Goal: Task Accomplishment & Management: Use online tool/utility

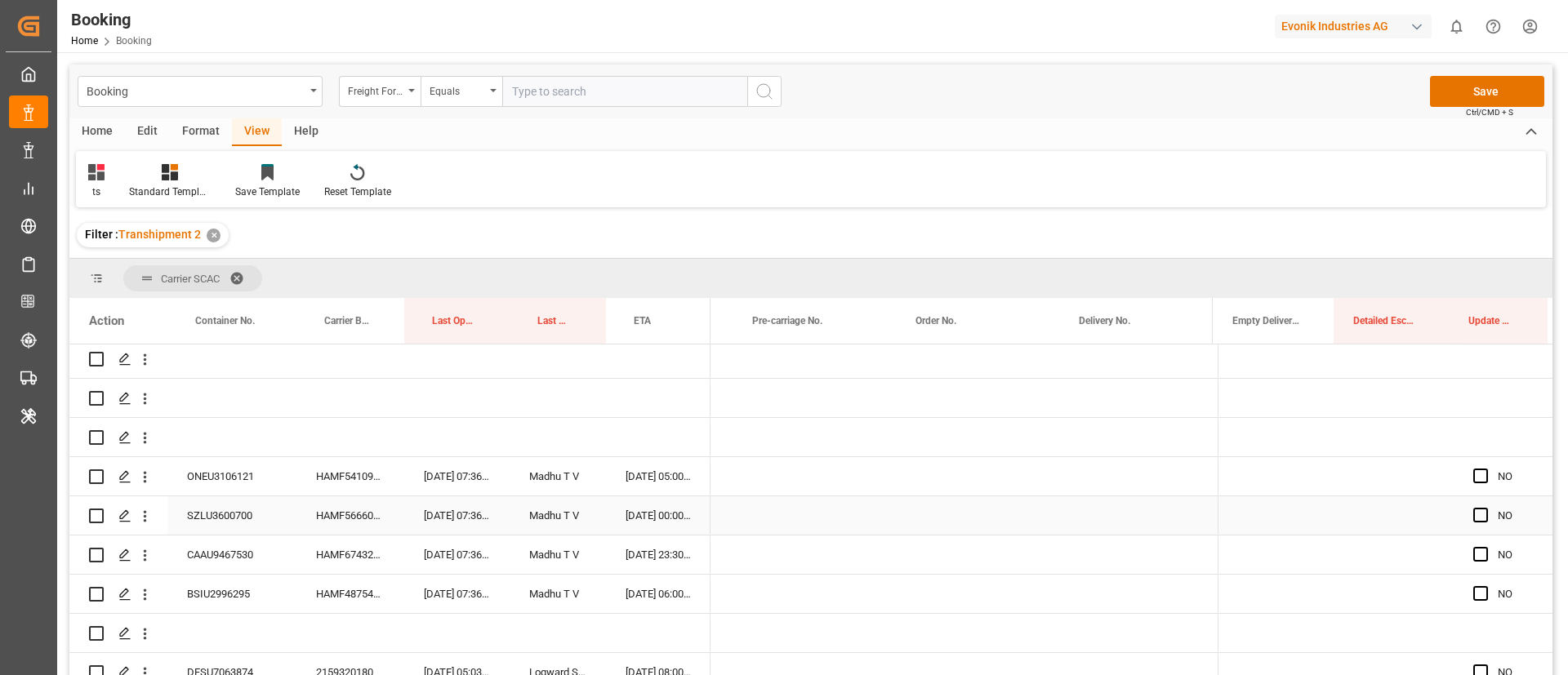
scroll to position [0, -1]
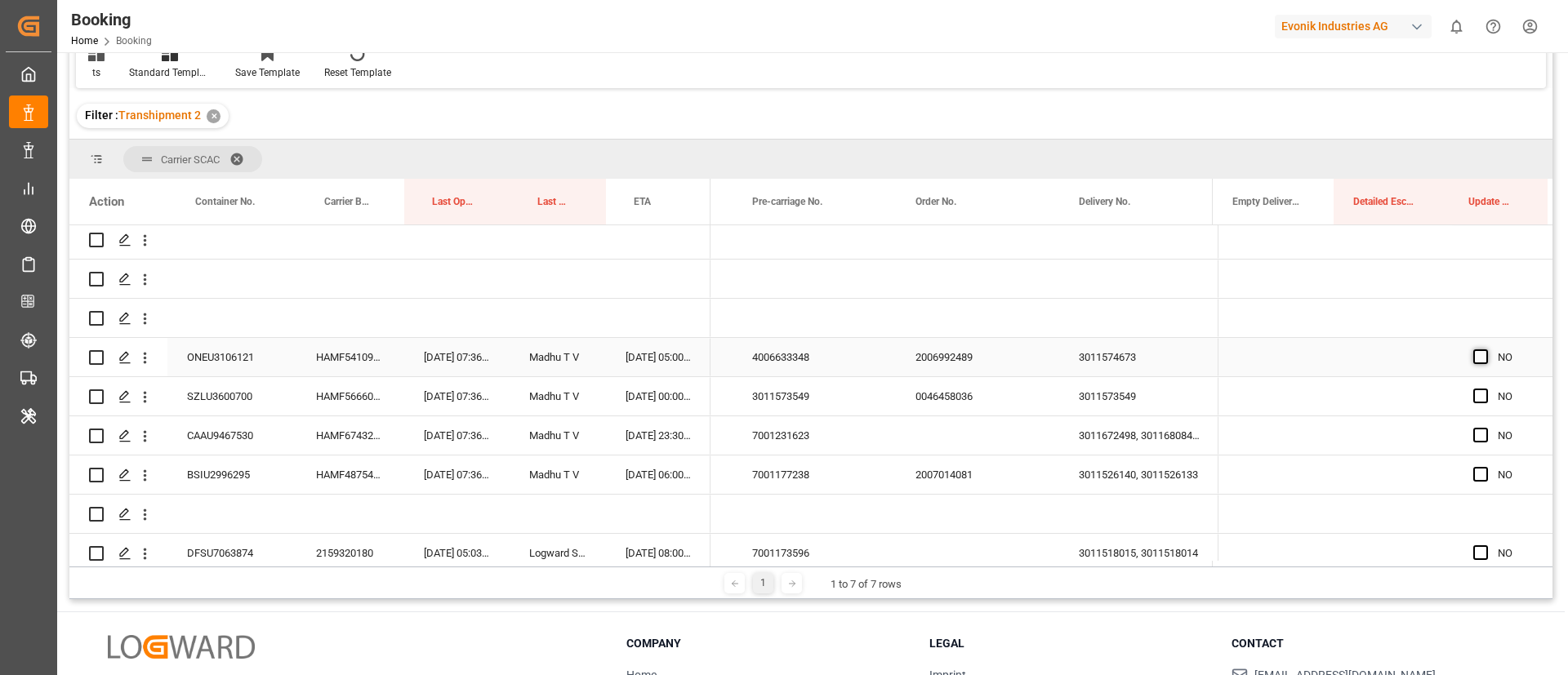
click at [1476, 354] on span "Press SPACE to select this row." at bounding box center [1480, 356] width 14 height 14
click at [1485, 349] on input "Press SPACE to select this row." at bounding box center [1485, 349] width 0 height 0
click at [1475, 397] on span "Press SPACE to select this row." at bounding box center [1480, 396] width 14 height 14
click at [1485, 389] on input "Press SPACE to select this row." at bounding box center [1485, 389] width 0 height 0
click at [1475, 434] on span "Press SPACE to select this row." at bounding box center [1480, 435] width 14 height 14
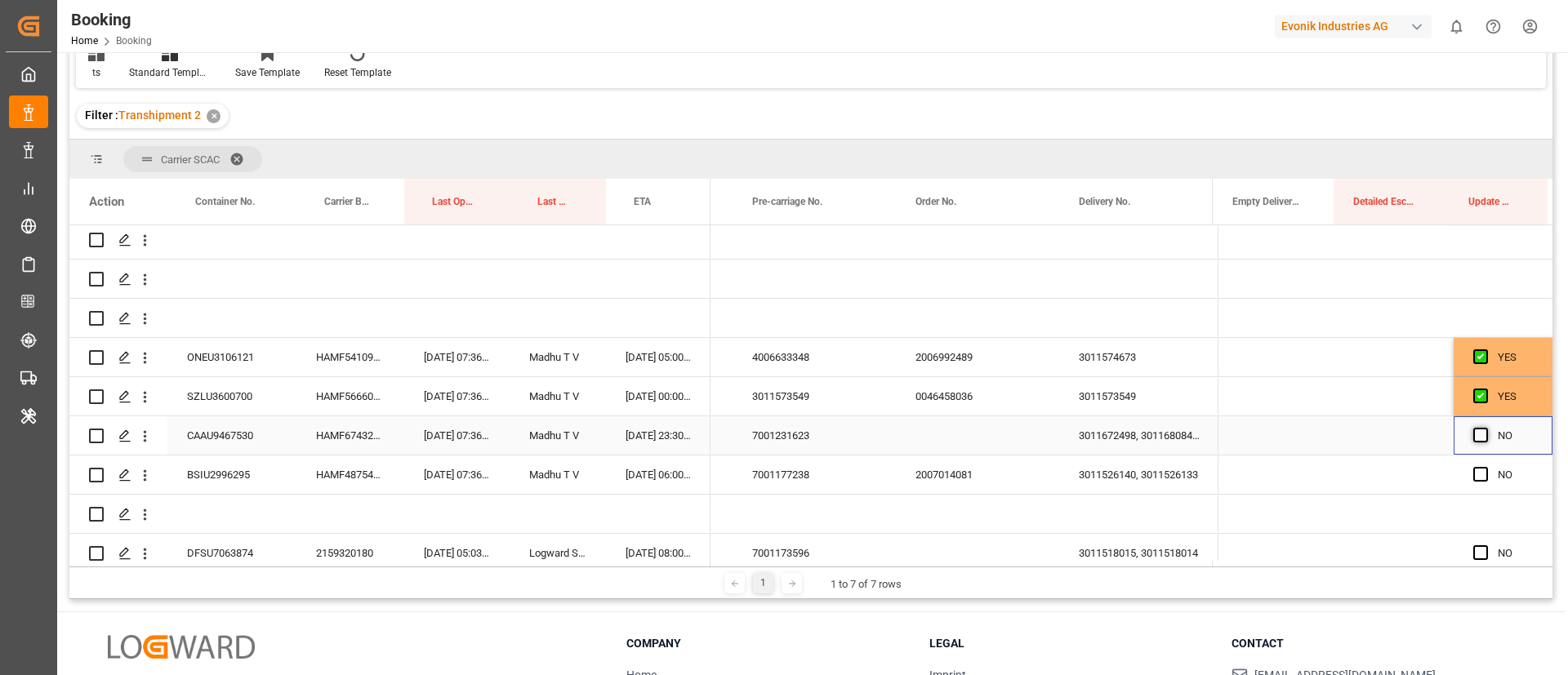
click at [1485, 428] on input "Press SPACE to select this row." at bounding box center [1485, 428] width 0 height 0
click at [1473, 475] on span "Press SPACE to select this row." at bounding box center [1480, 474] width 14 height 14
click at [1485, 467] on input "Press SPACE to select this row." at bounding box center [1485, 467] width 0 height 0
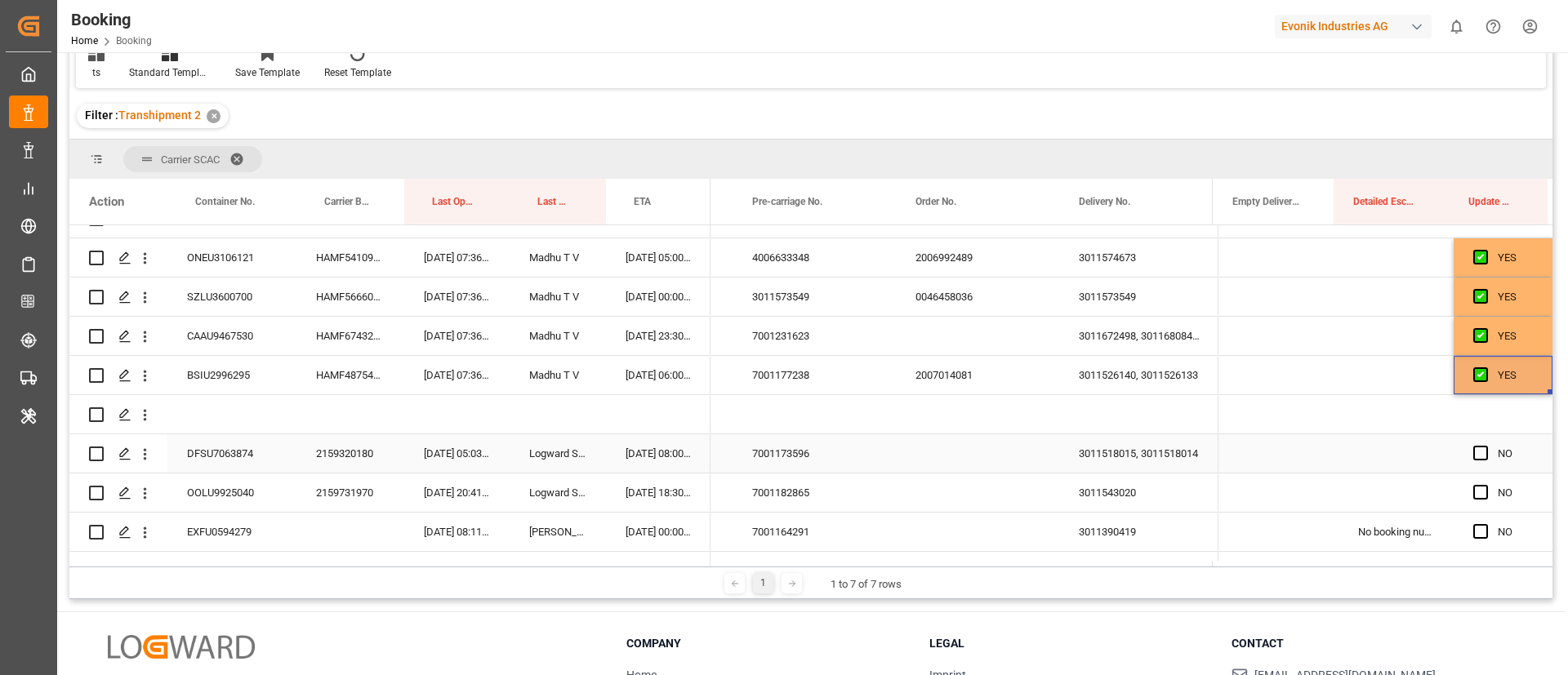
scroll to position [245, 0]
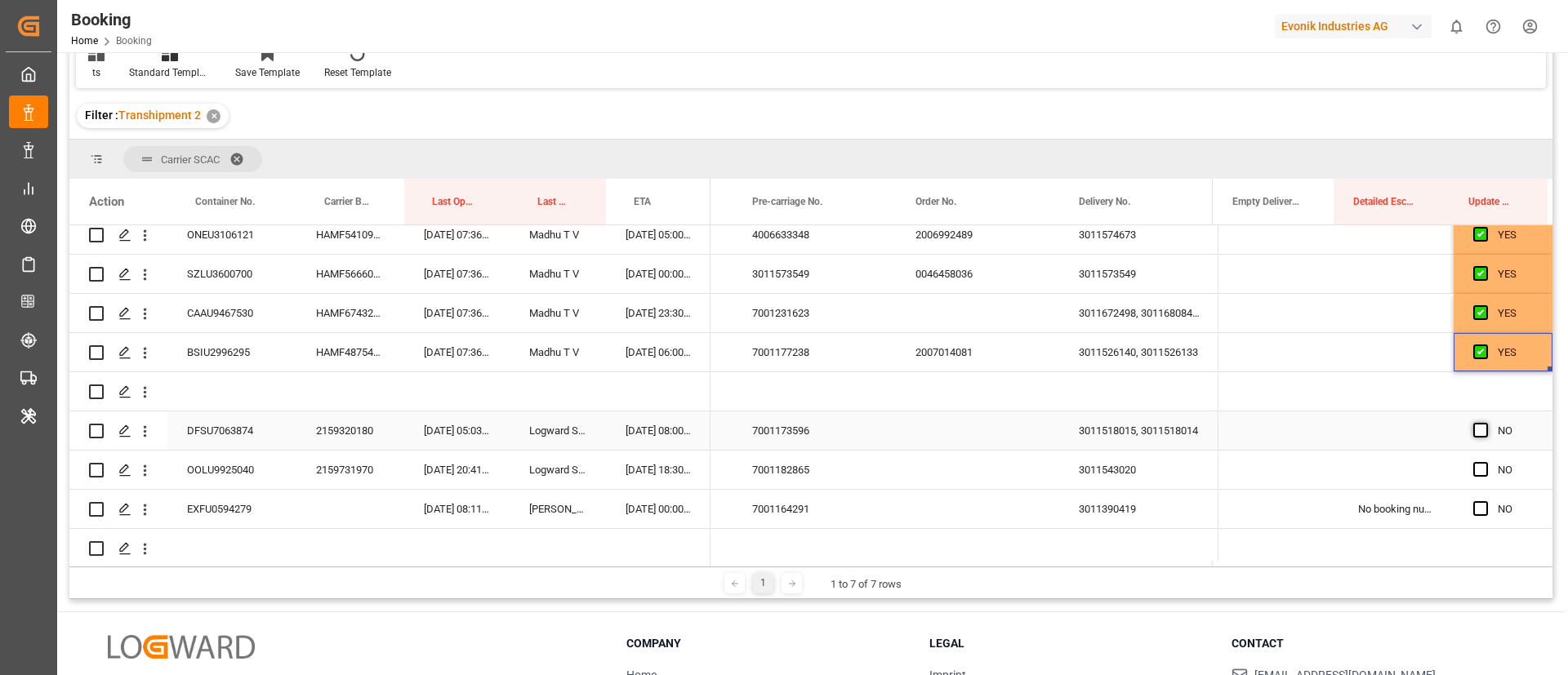
click at [1475, 428] on span "Press SPACE to select this row." at bounding box center [1480, 430] width 14 height 14
click at [1485, 423] on input "Press SPACE to select this row." at bounding box center [1485, 423] width 0 height 0
click at [1473, 463] on span "Press SPACE to select this row." at bounding box center [1480, 469] width 14 height 14
click at [1485, 462] on input "Press SPACE to select this row." at bounding box center [1485, 462] width 0 height 0
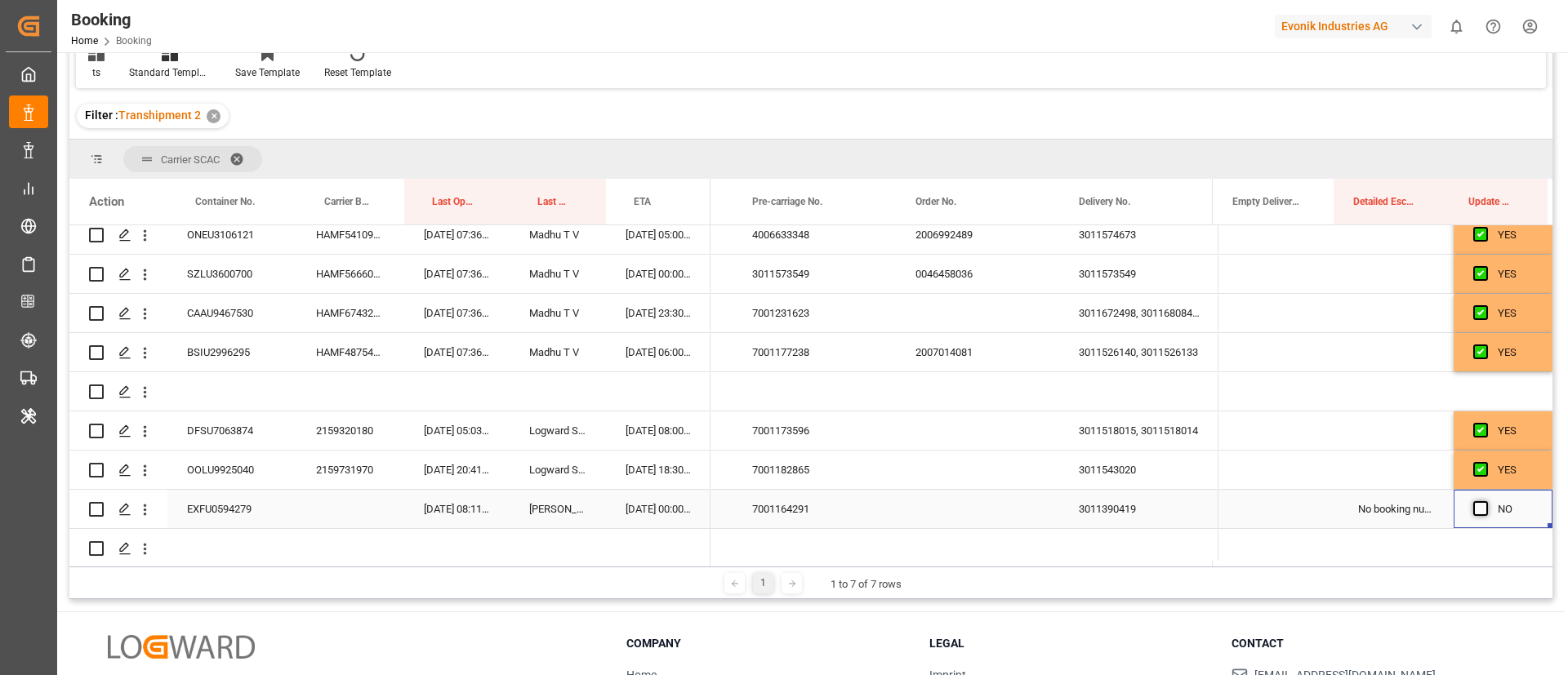
click at [1476, 506] on span "Press SPACE to select this row." at bounding box center [1480, 509] width 14 height 14
click at [1485, 502] on input "Press SPACE to select this row." at bounding box center [1485, 502] width 0 height 0
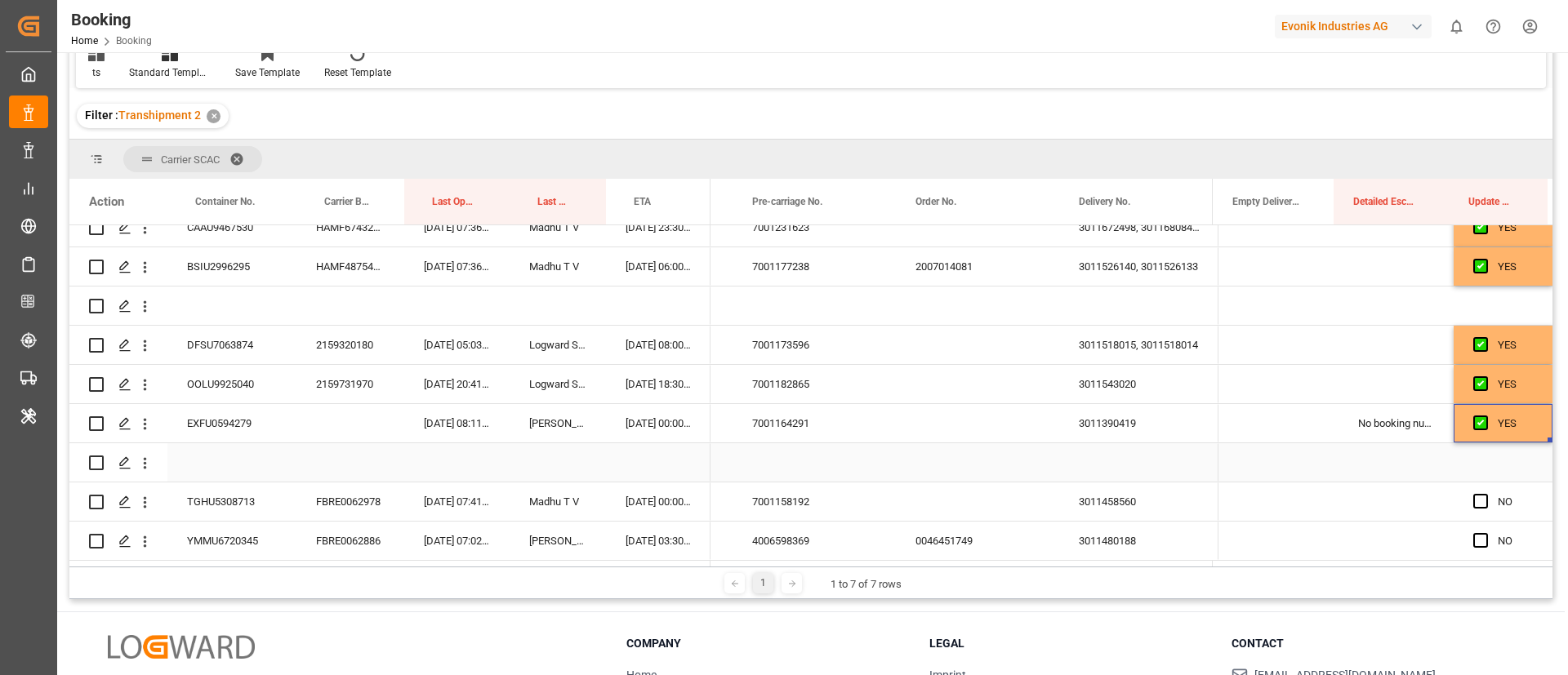
scroll to position [241, 0]
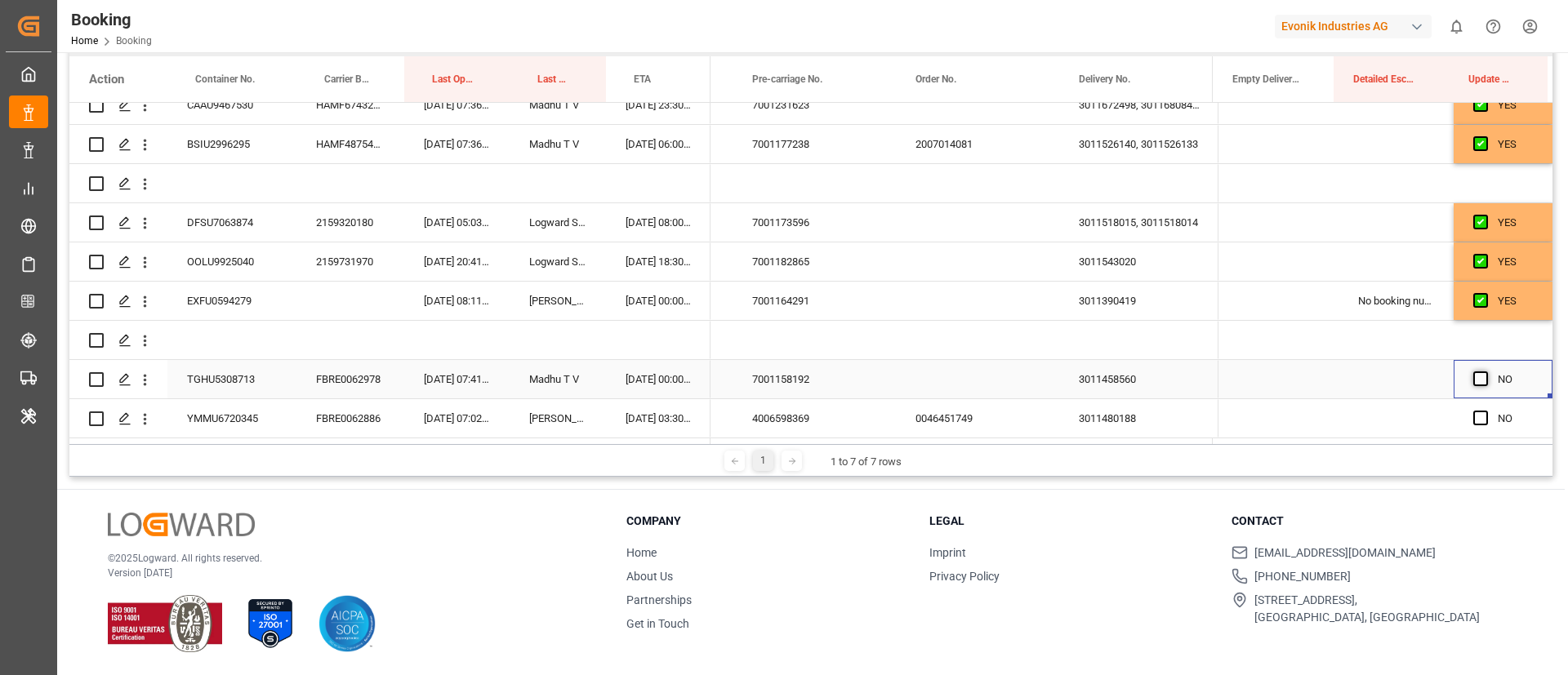
click at [1476, 372] on span "Press SPACE to select this row." at bounding box center [1480, 379] width 14 height 14
click at [1485, 372] on input "Press SPACE to select this row." at bounding box center [1485, 372] width 0 height 0
click at [1474, 414] on span "Press SPACE to select this row." at bounding box center [1480, 418] width 14 height 14
click at [1485, 411] on input "Press SPACE to select this row." at bounding box center [1485, 411] width 0 height 0
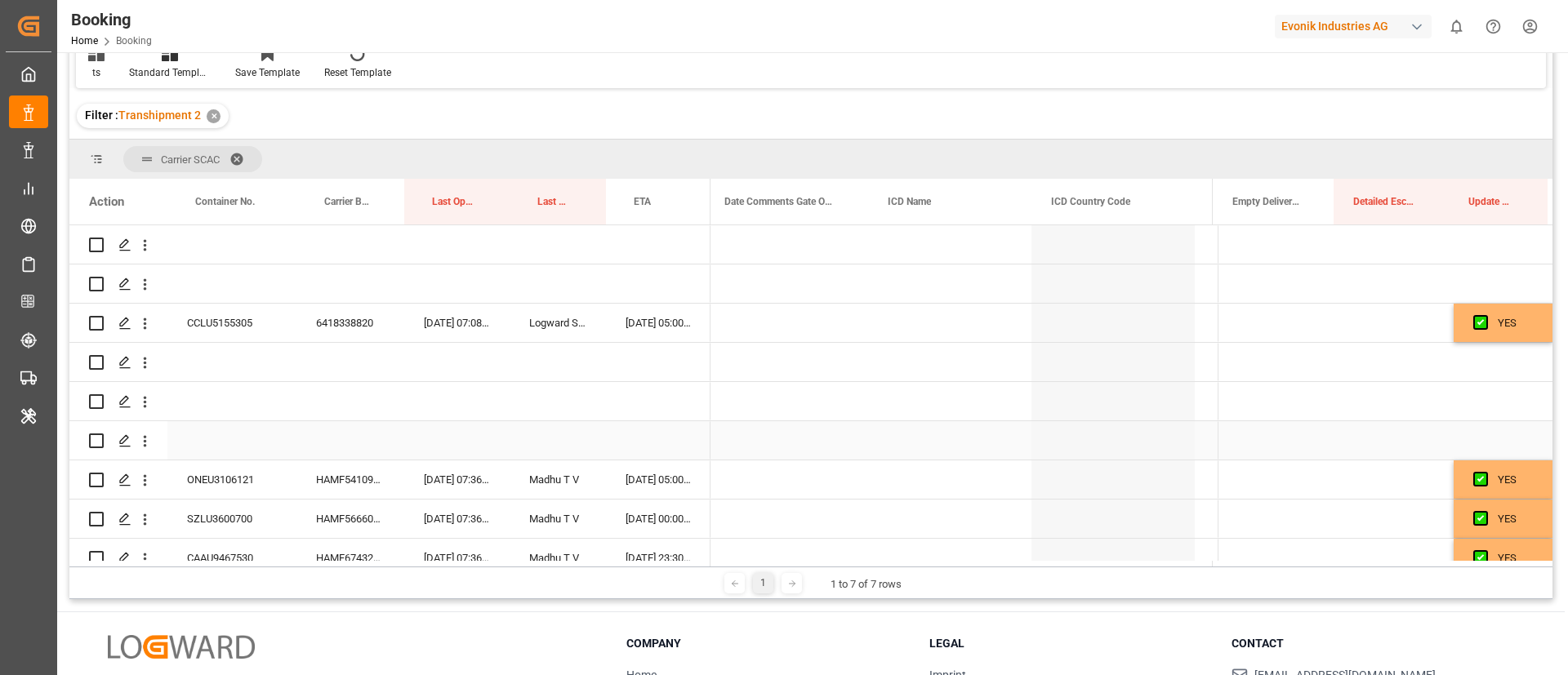
scroll to position [0, 8691]
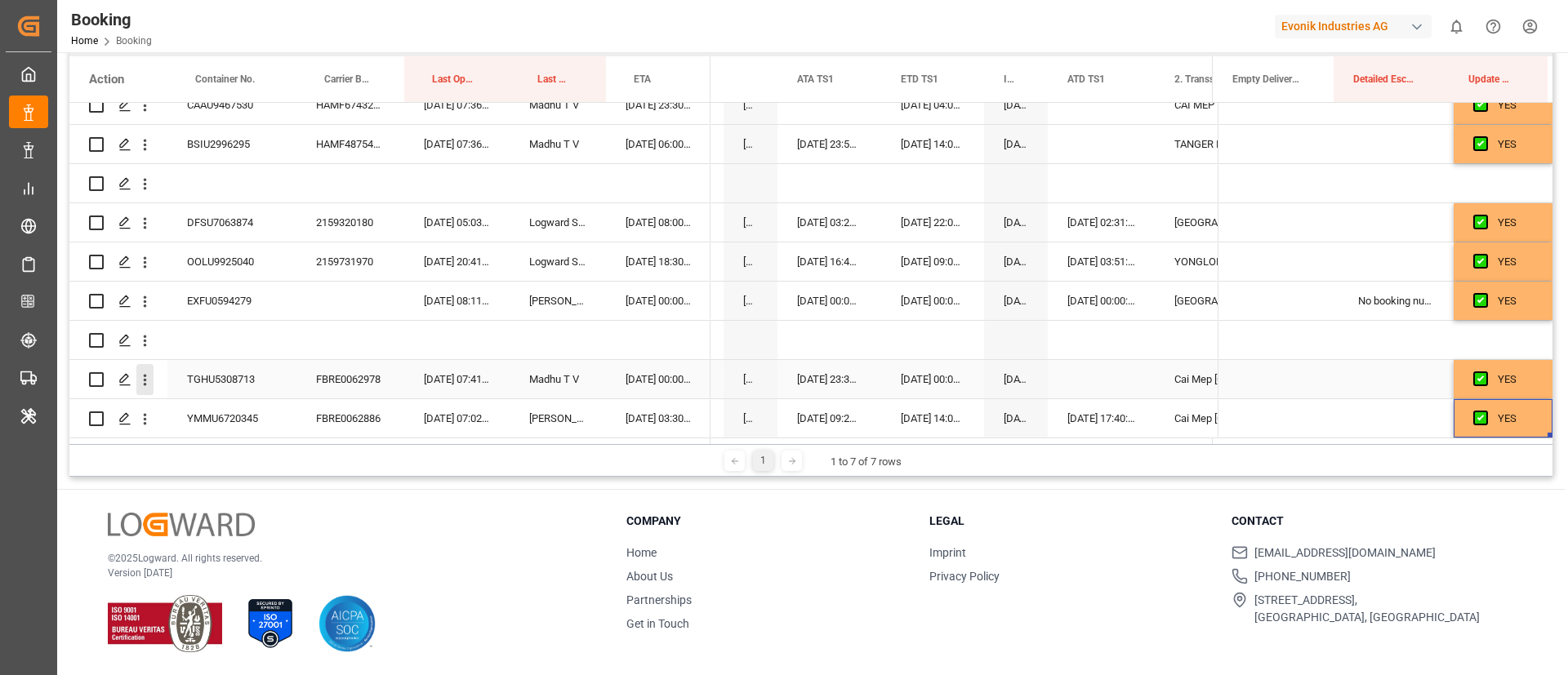
click at [149, 373] on icon "open menu" at bounding box center [145, 380] width 17 height 17
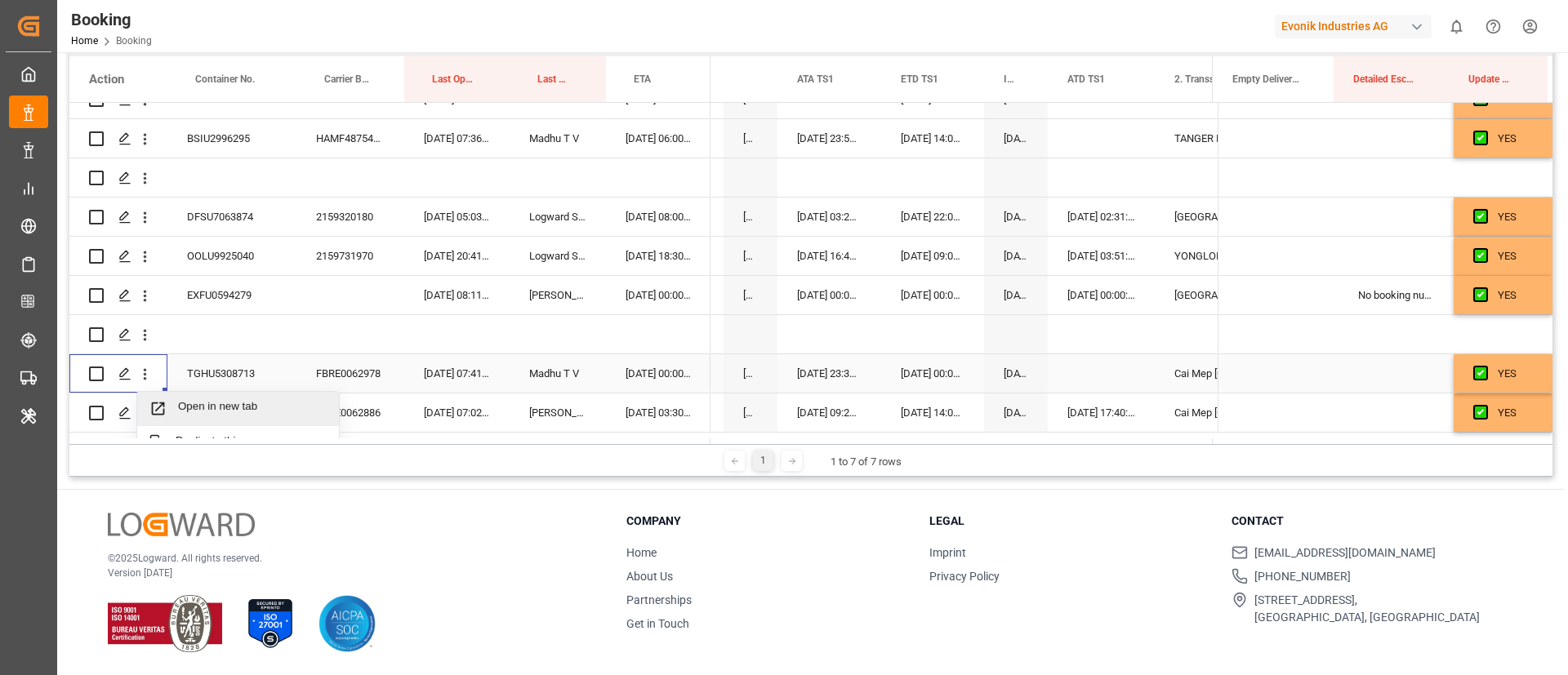
click at [210, 405] on span "Open in new tab" at bounding box center [252, 408] width 149 height 17
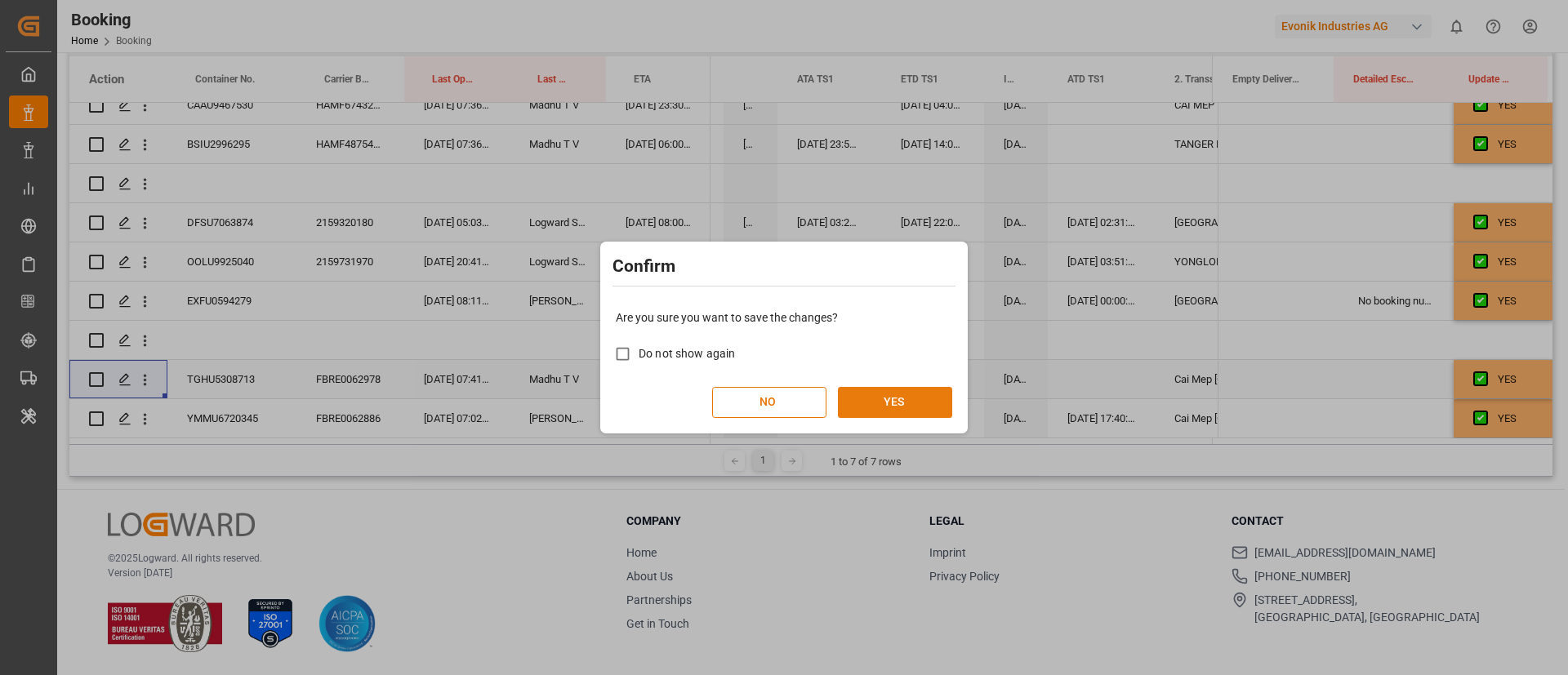
click at [911, 398] on button "YES" at bounding box center [894, 402] width 114 height 31
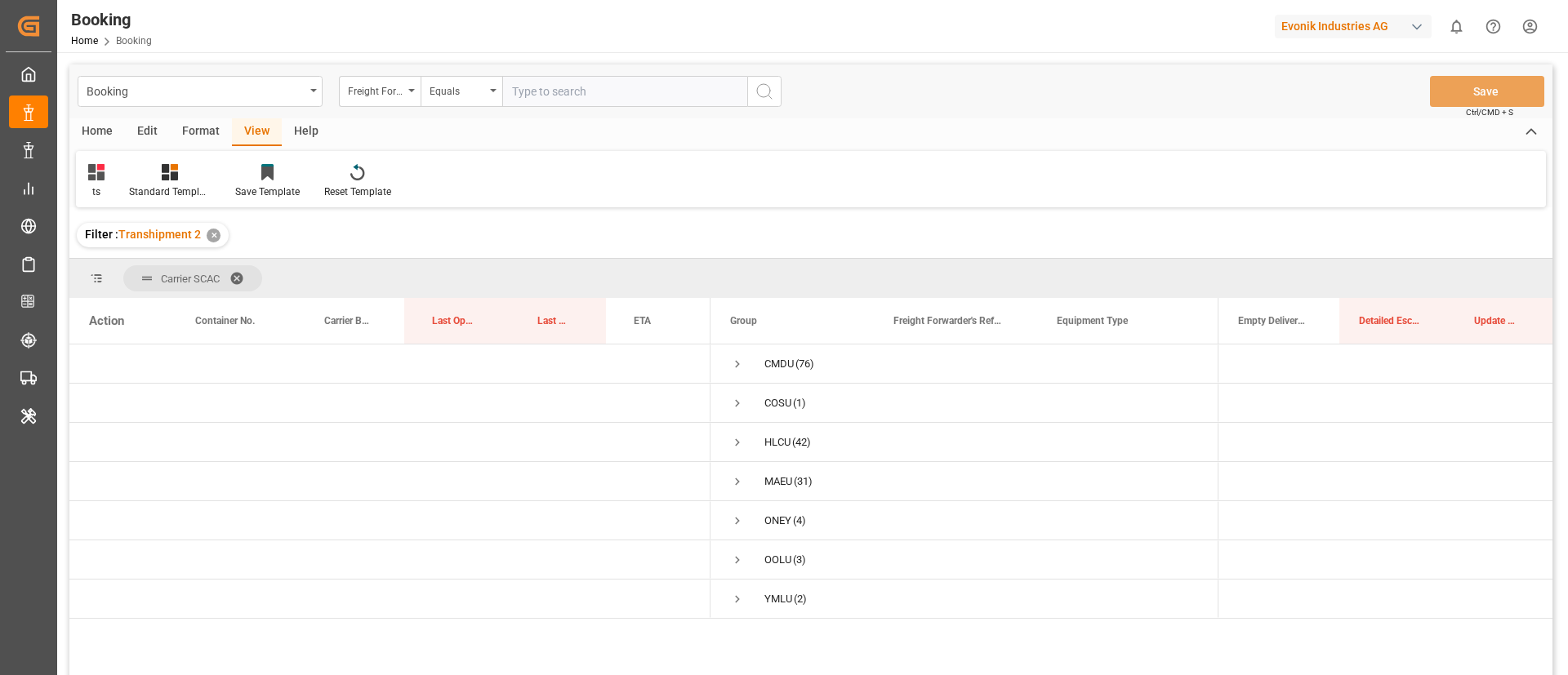
click at [209, 129] on div "Format" at bounding box center [200, 132] width 62 height 28
click at [104, 180] on icon at bounding box center [111, 172] width 14 height 16
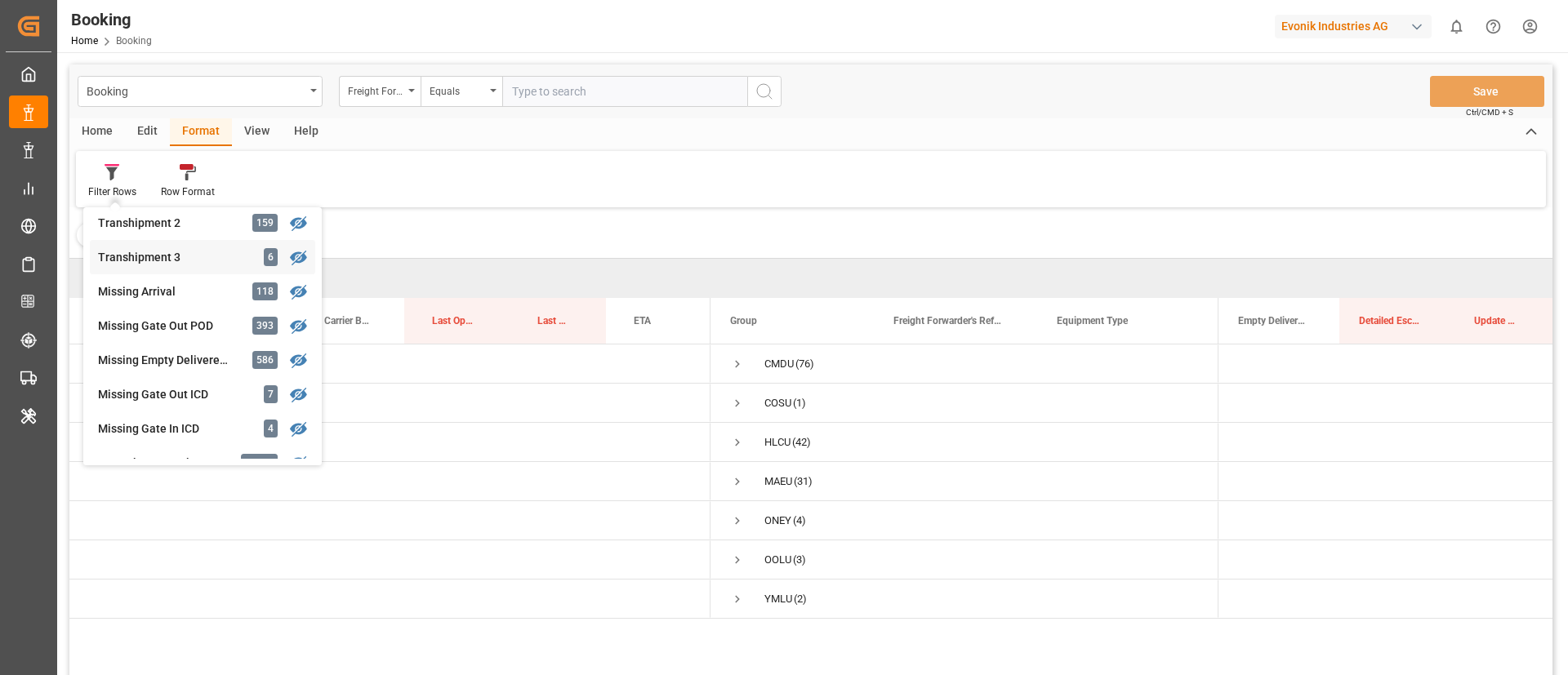
click at [182, 262] on div "Transhipment 3" at bounding box center [169, 257] width 143 height 17
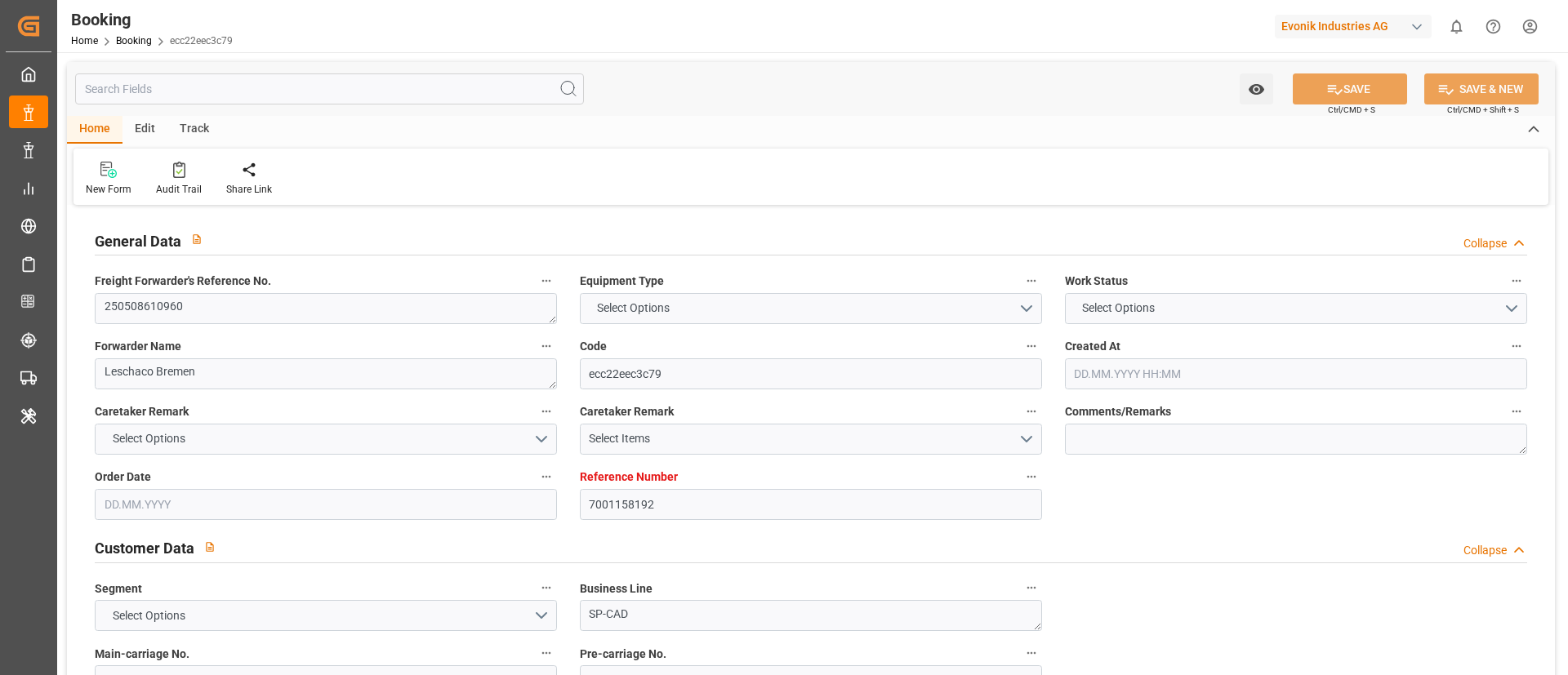
type input "7001158192"
type input "9868364"
type input "Yang Ming"
type input "Yang Ming Marine Transport Corp."
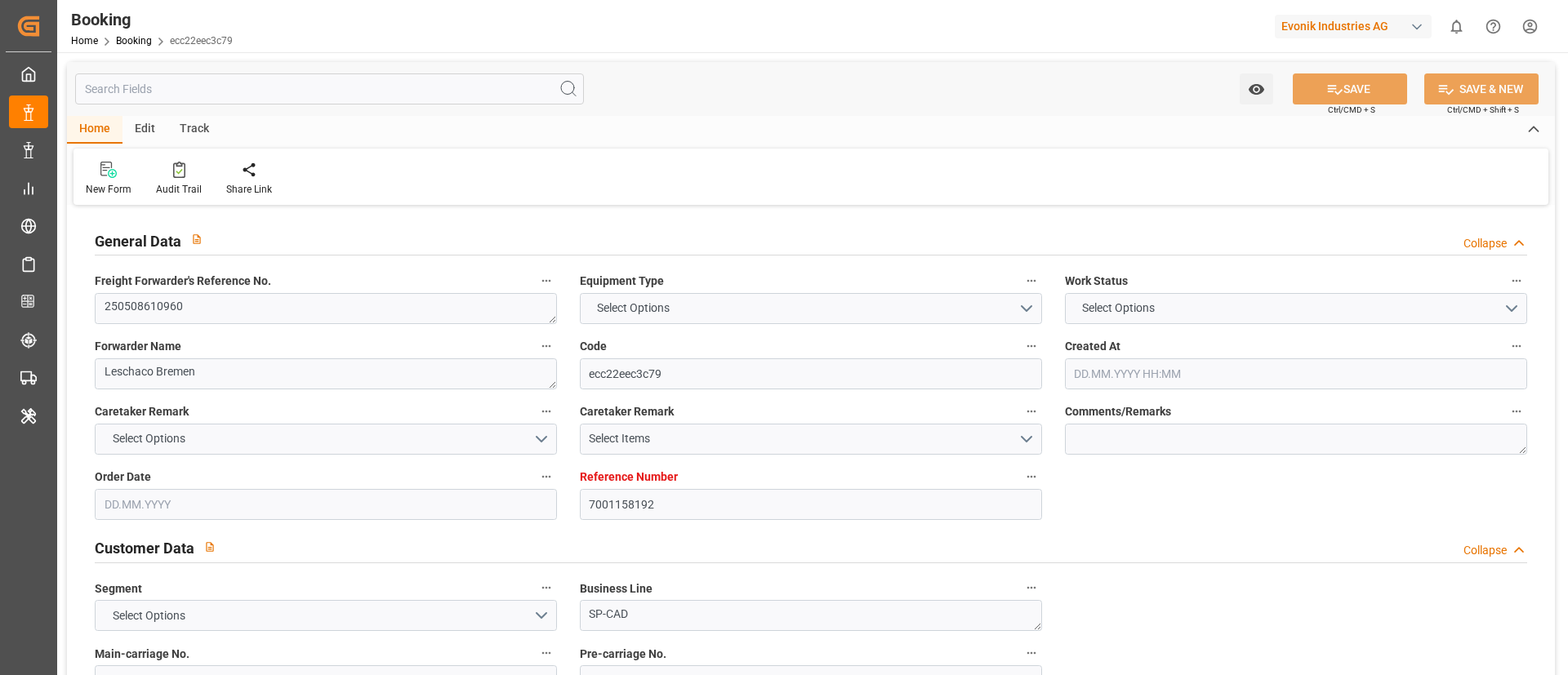
type input "NLRTM"
type input "VNCLI"
type input "SGSIN"
type input "VNCMT"
type input "0"
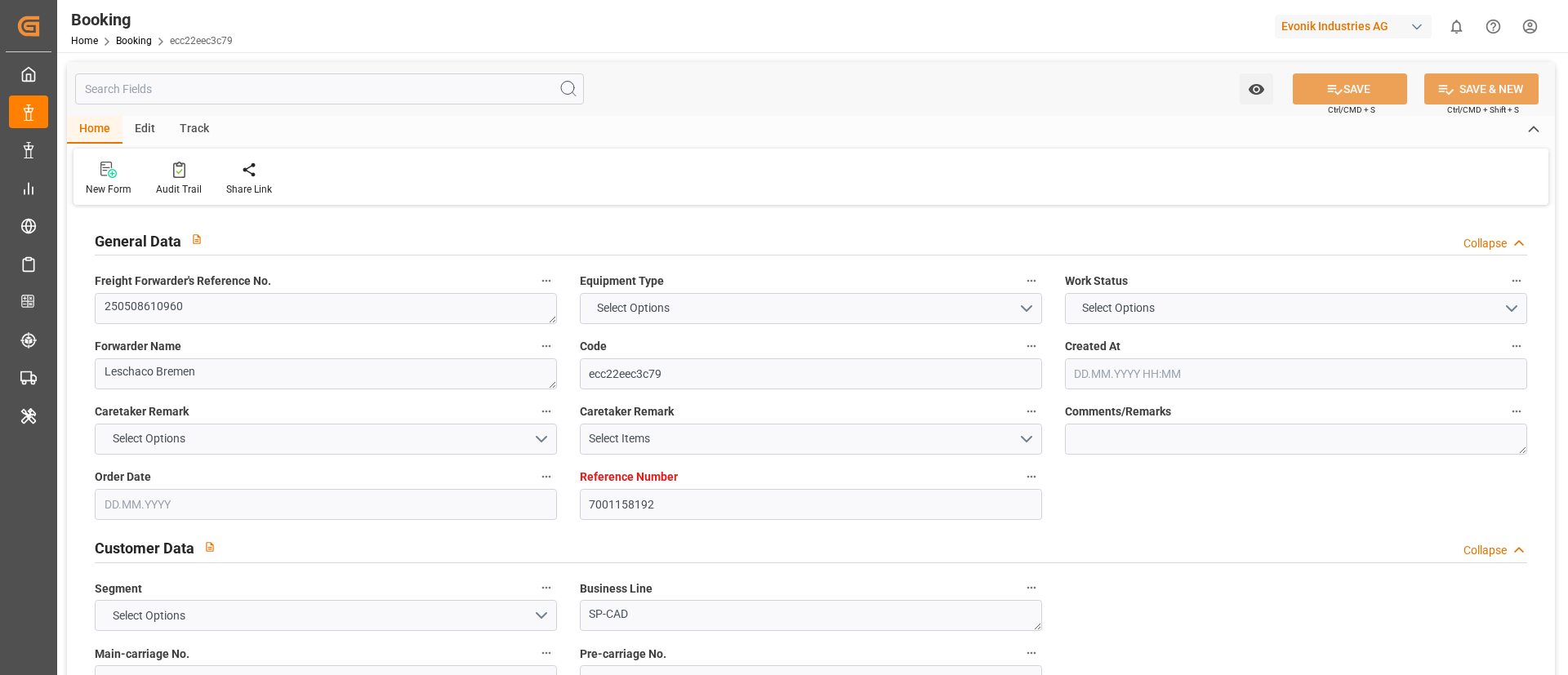
type input "-22"
type input "NLRTM"
type input "VNTCG"
type input "05.05.2025 06:30"
type input "05.05.2025"
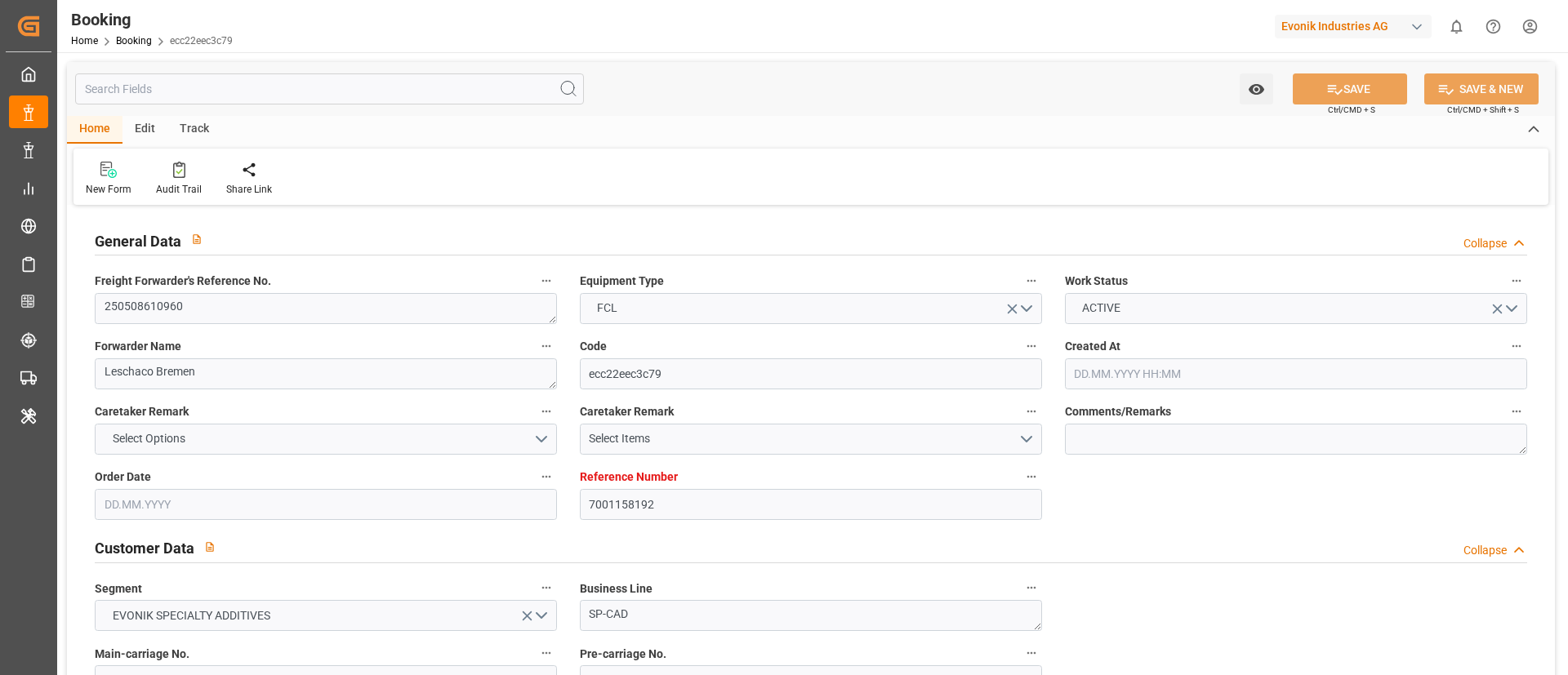
type input "20.07.2025"
type input "16.05.2025"
type input "16.05.2025 00:00"
type input "15.05.2025"
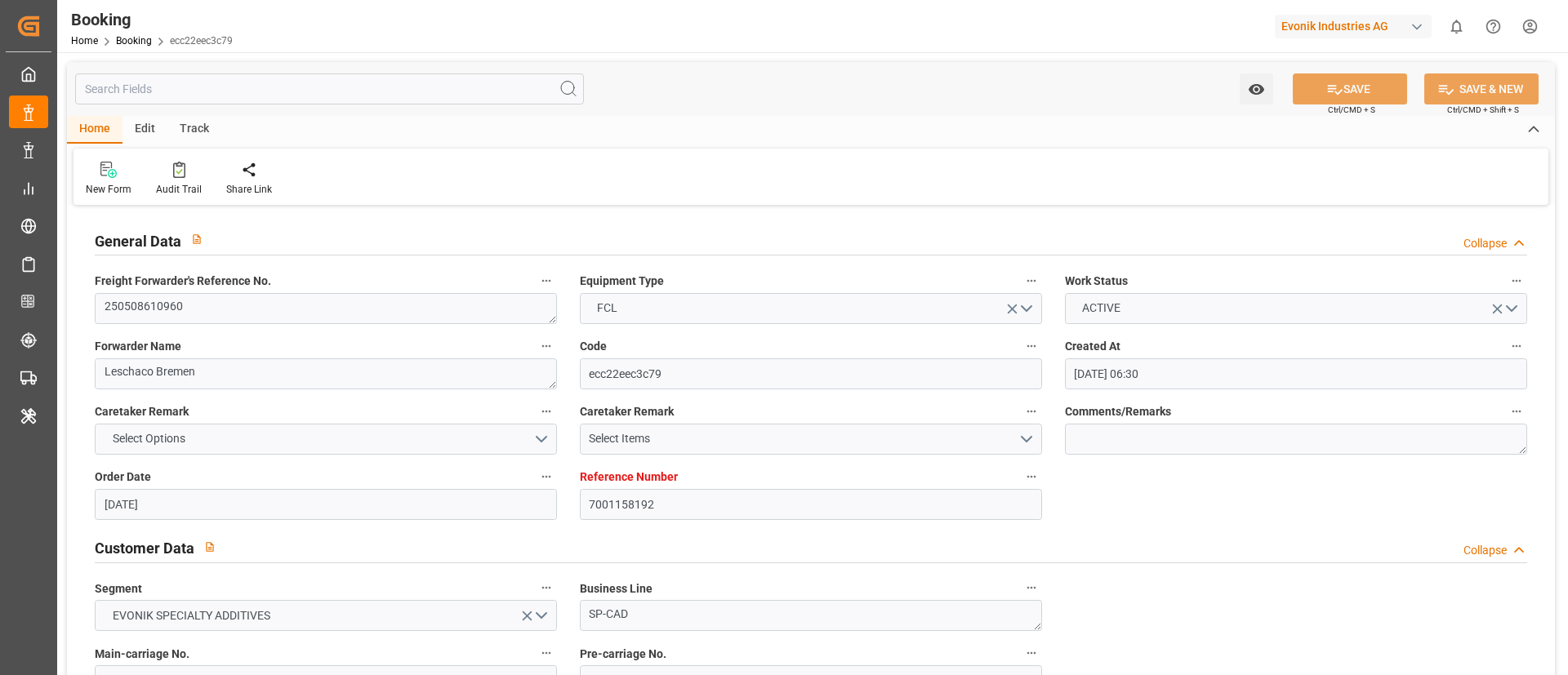
type input "25.06.2025"
type input "28.06.2025 07:00"
type input "20.06.2025 00:00"
type input "27.06.2025 10:00"
type input "17.06.2025 14:03"
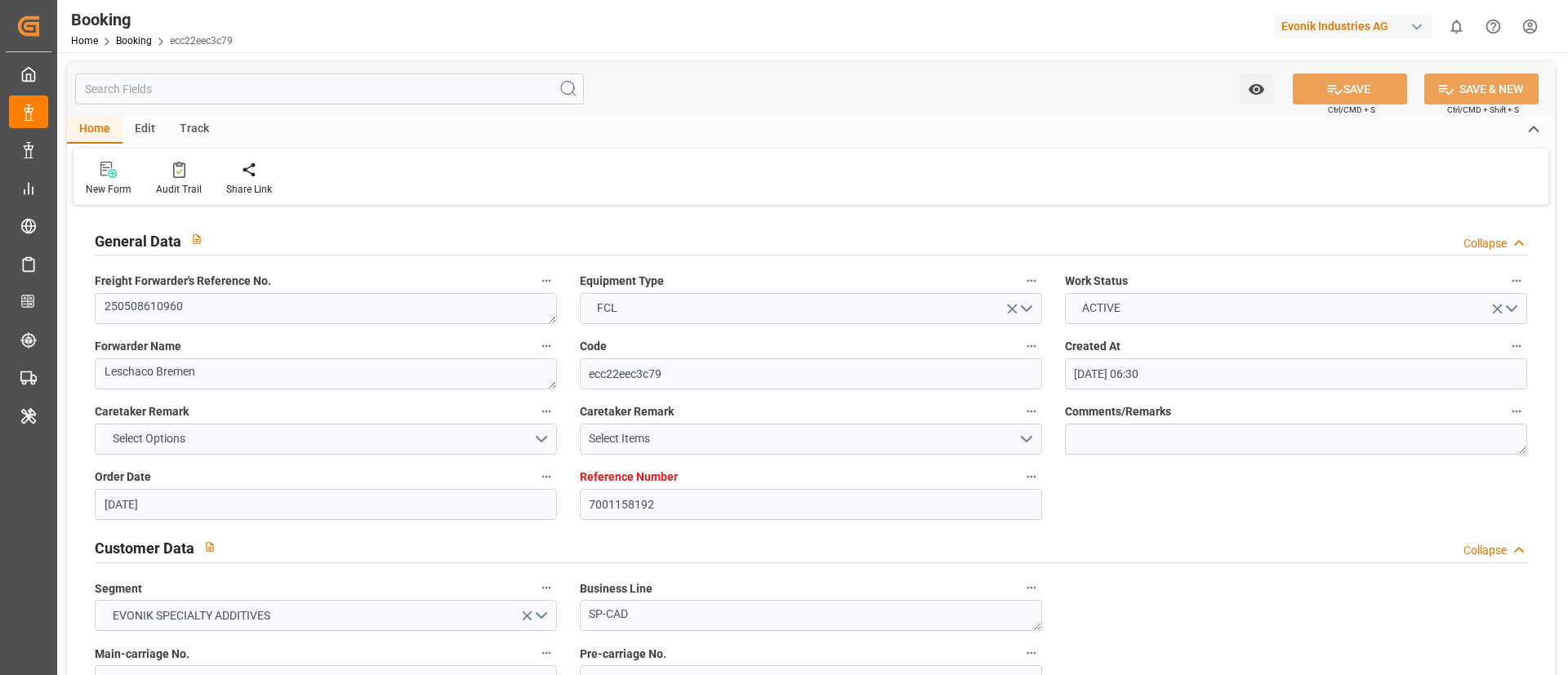
type input "26.08.2025 00:00"
type input "20.07.2025 00:00"
type input "20.07.2025"
type input "08.08.2025 00:00"
type input "31.07.2025 00:00"
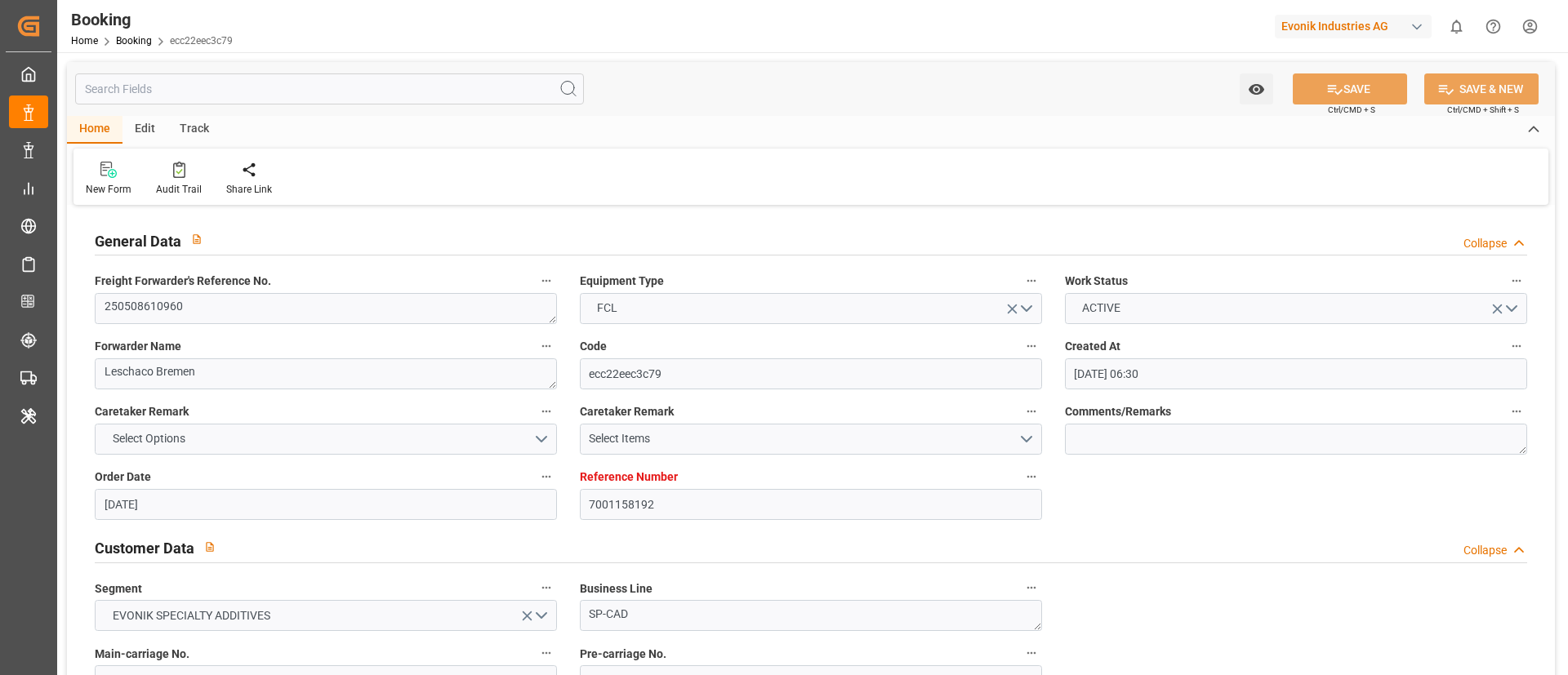
type input "10.08.2025 23:35"
type input "11.08.2025 00:00"
type input "02.08.2025 00:00"
type input "21.08.2025 00:00"
type input "12.08.2025 00:00"
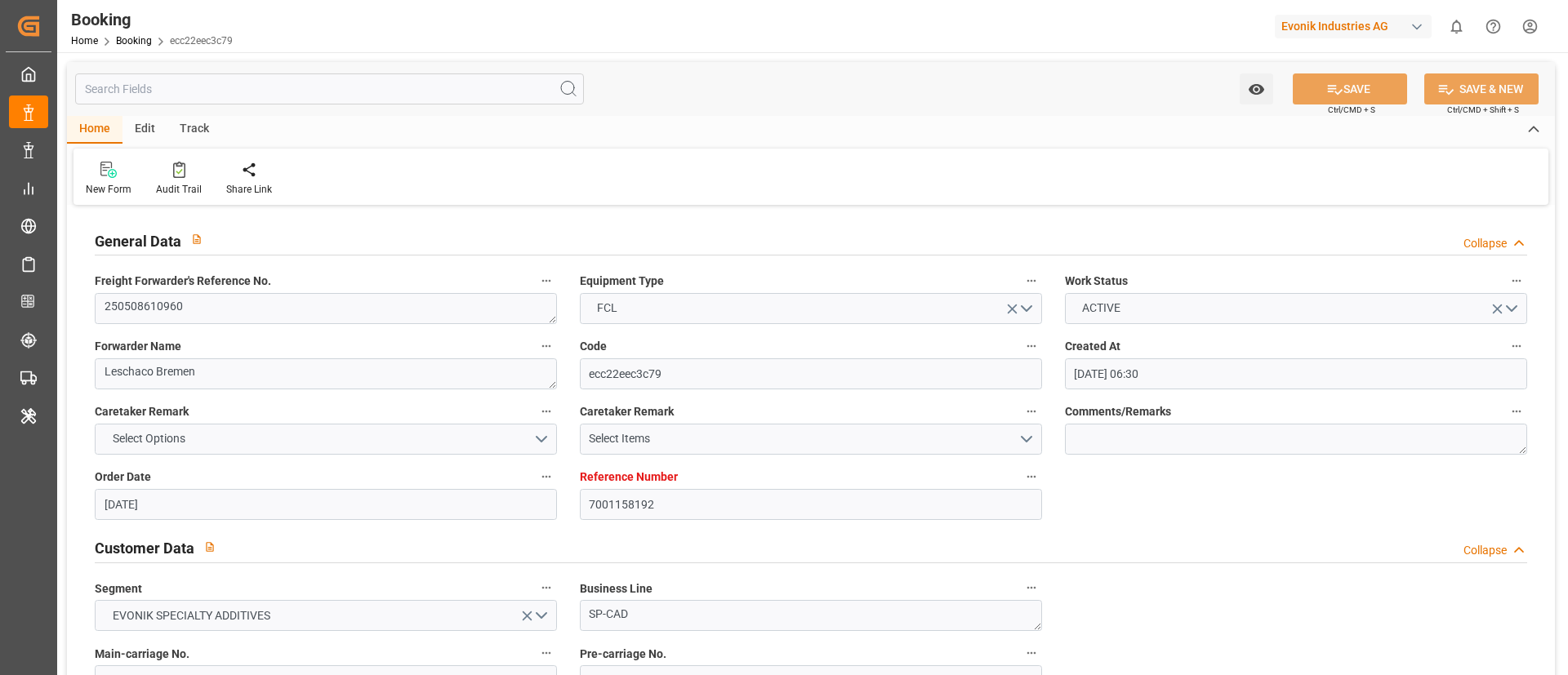
type input "22.08.2025 00:00"
type input "13.08.2025 00:00"
type input "25.06.2025"
type input "13.08.2025 07:41"
type input "12.08.2025"
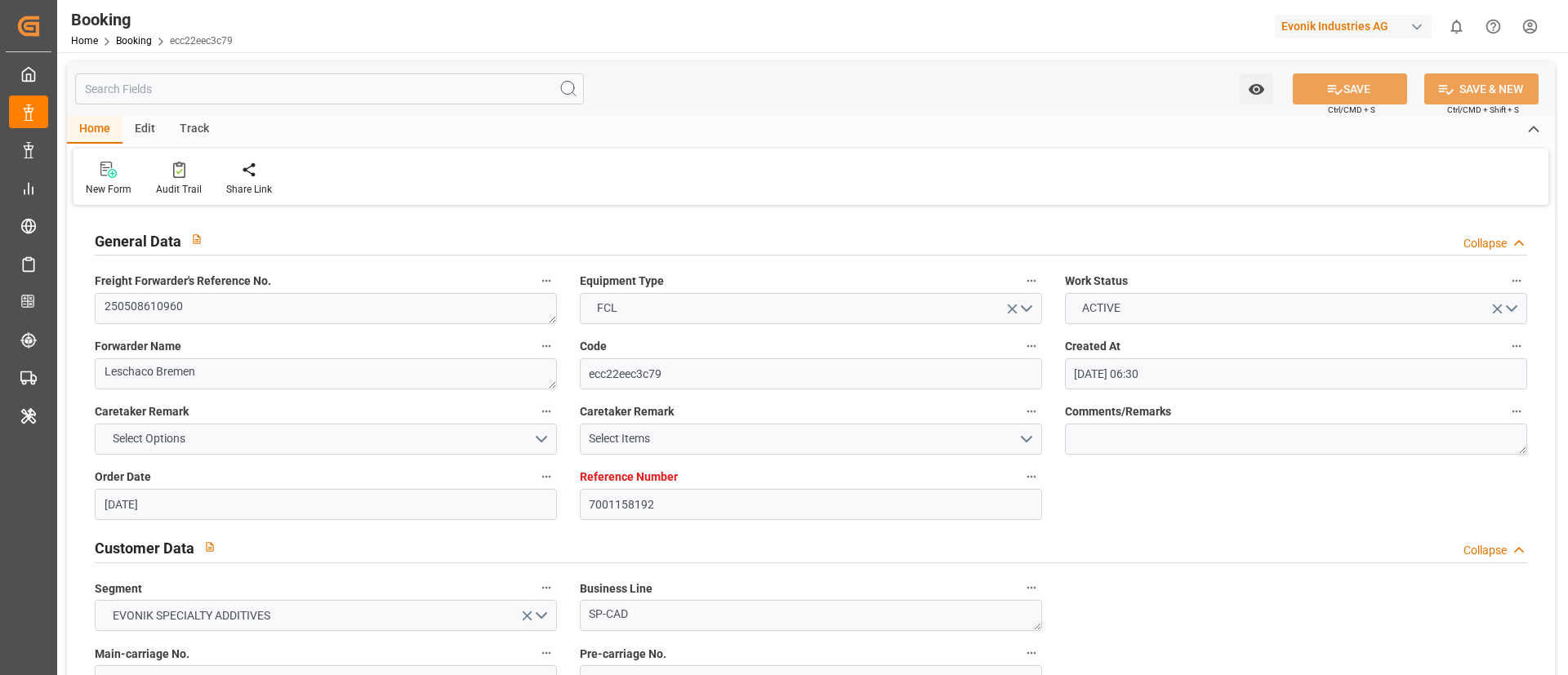
type input "10.06.2025 14:05"
type input "27.06.2025 01:04"
type input "27.06.2025 15:00"
type input "27.06.2025 12:13"
type input "10.08.2025 22:24"
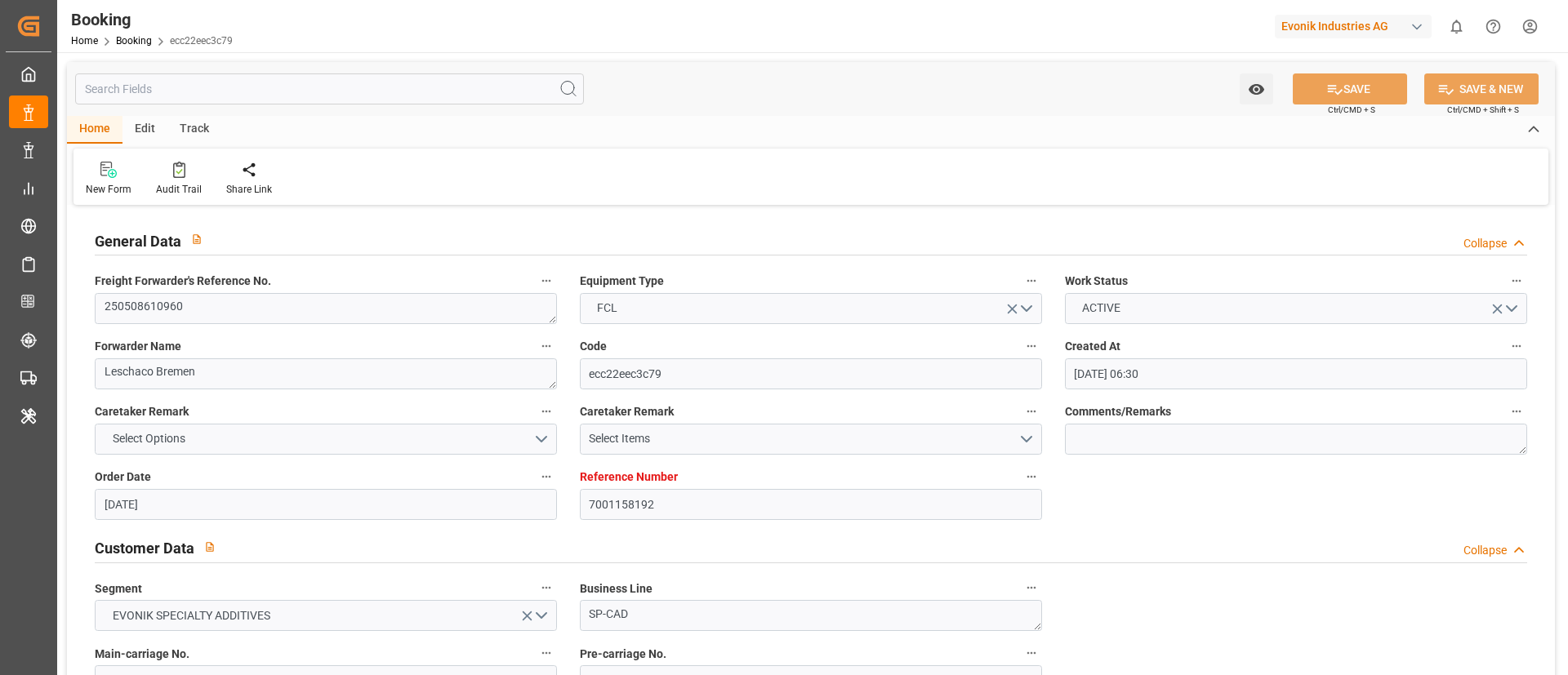
type input "11.08.2025 10:25"
type input "05.09.2025 05:00"
type input "05.09.2025 20:25"
type input "09.09.2025 20:25"
type input "06.08.2025 00:00"
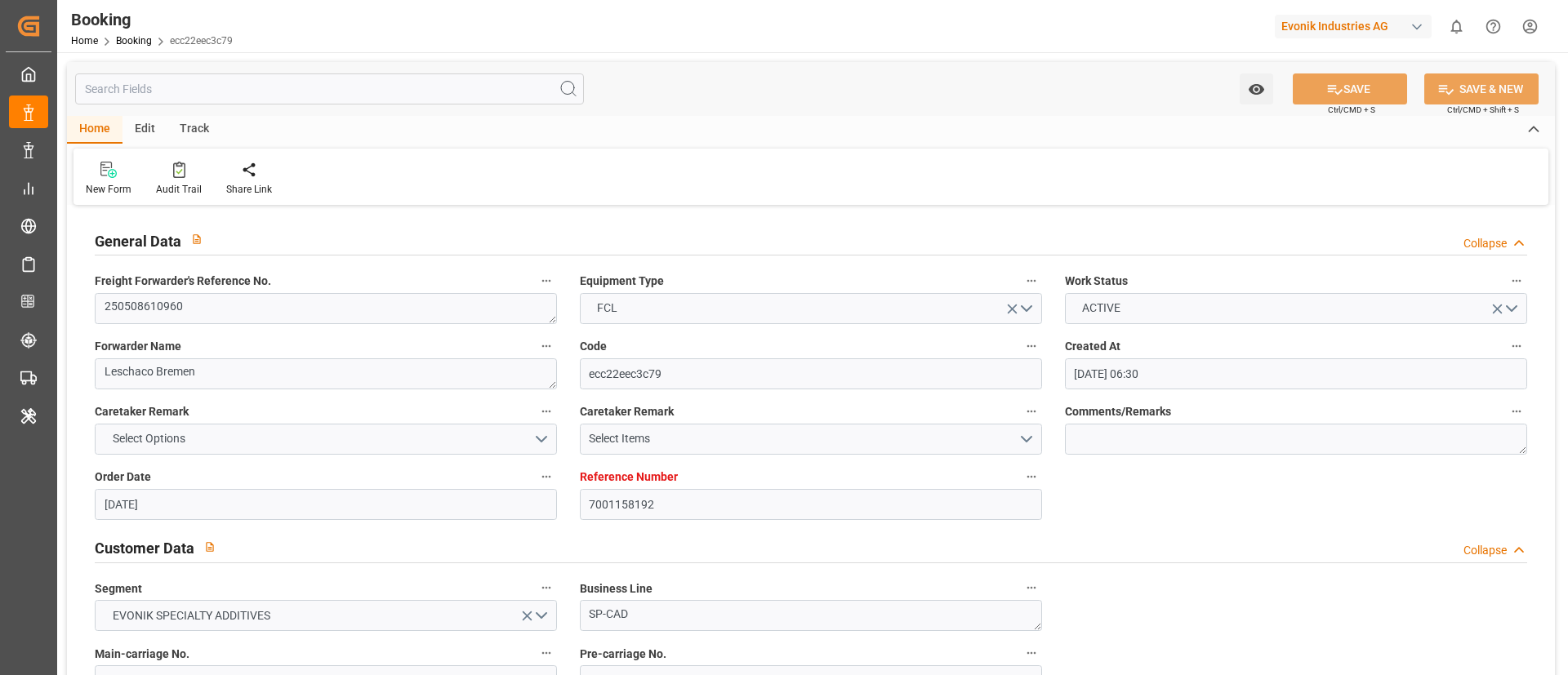
type input "06.08.2025 00:00"
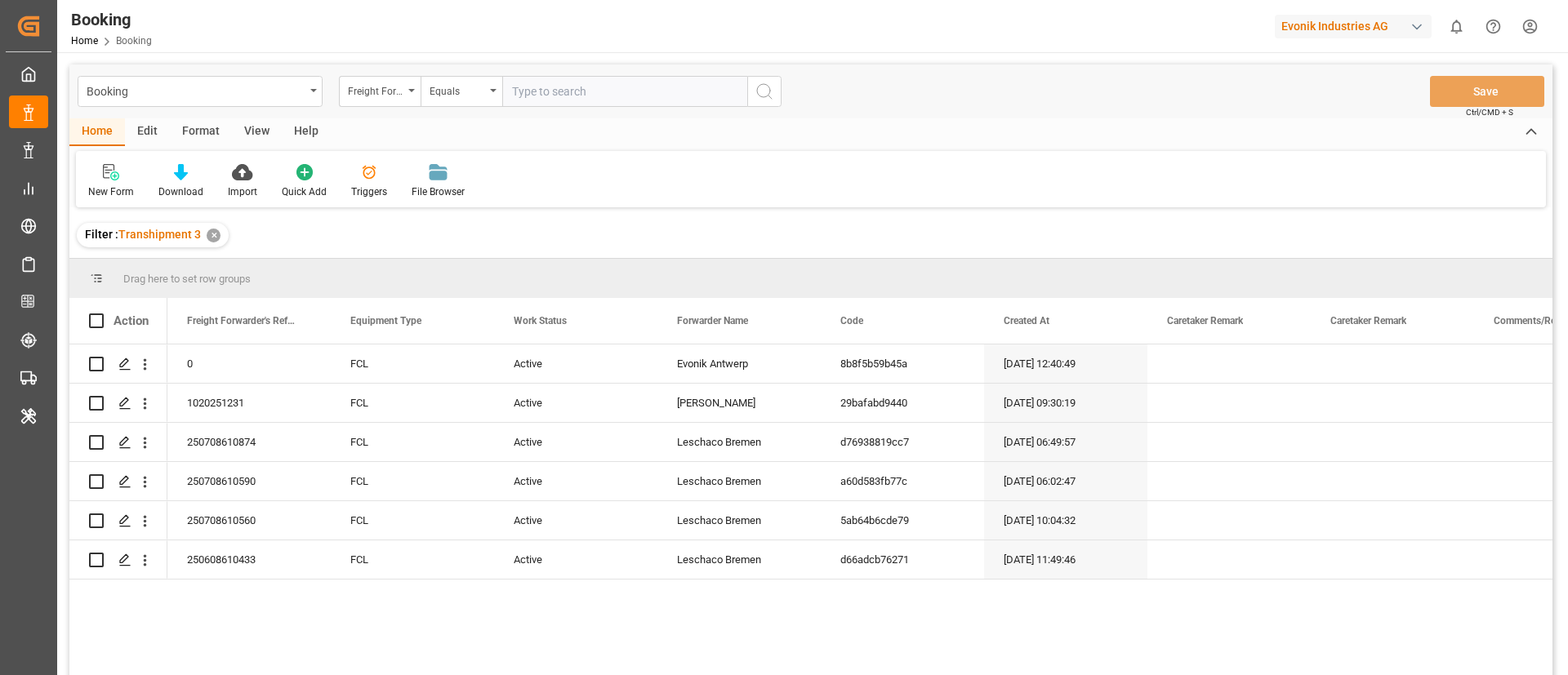
click at [213, 131] on div "Format" at bounding box center [200, 132] width 62 height 28
click at [98, 181] on div "Filter Rows" at bounding box center [112, 181] width 73 height 36
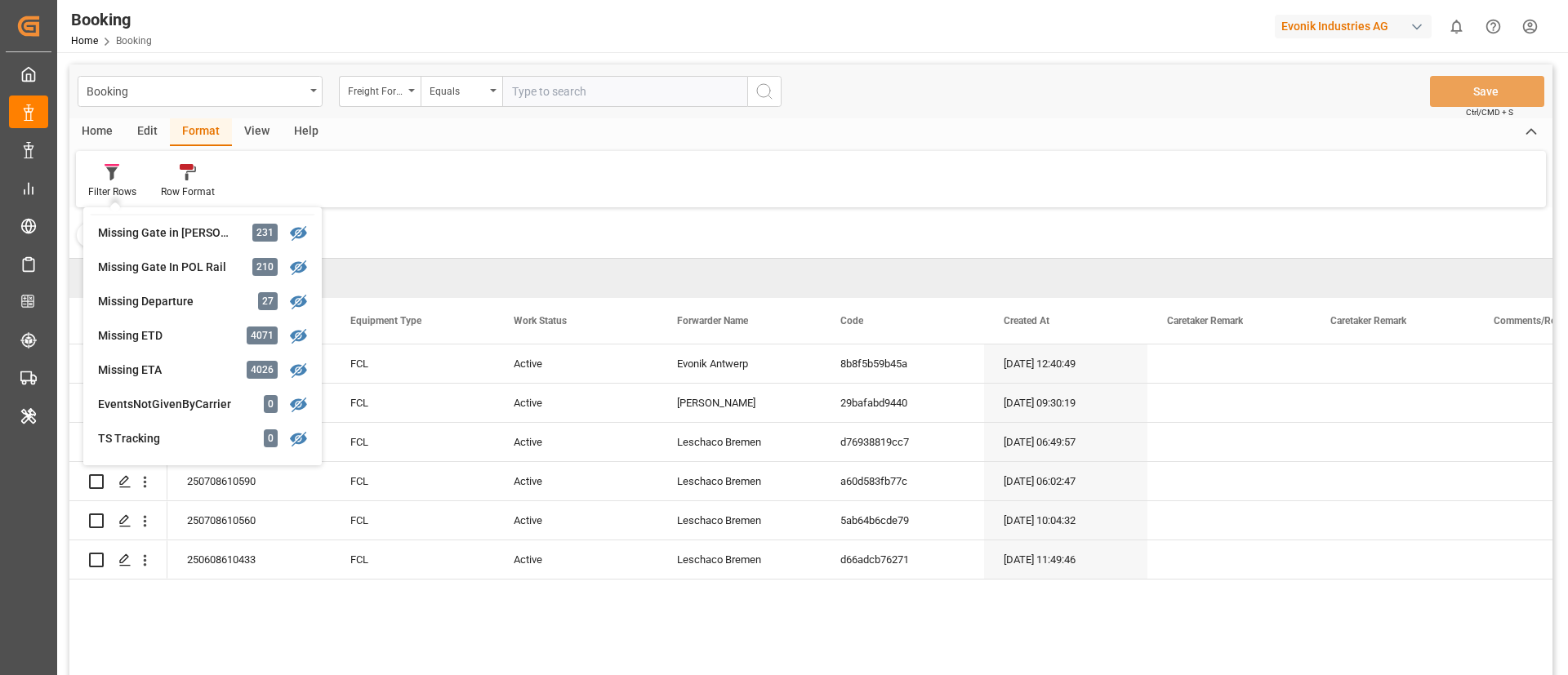
scroll to position [490, 0]
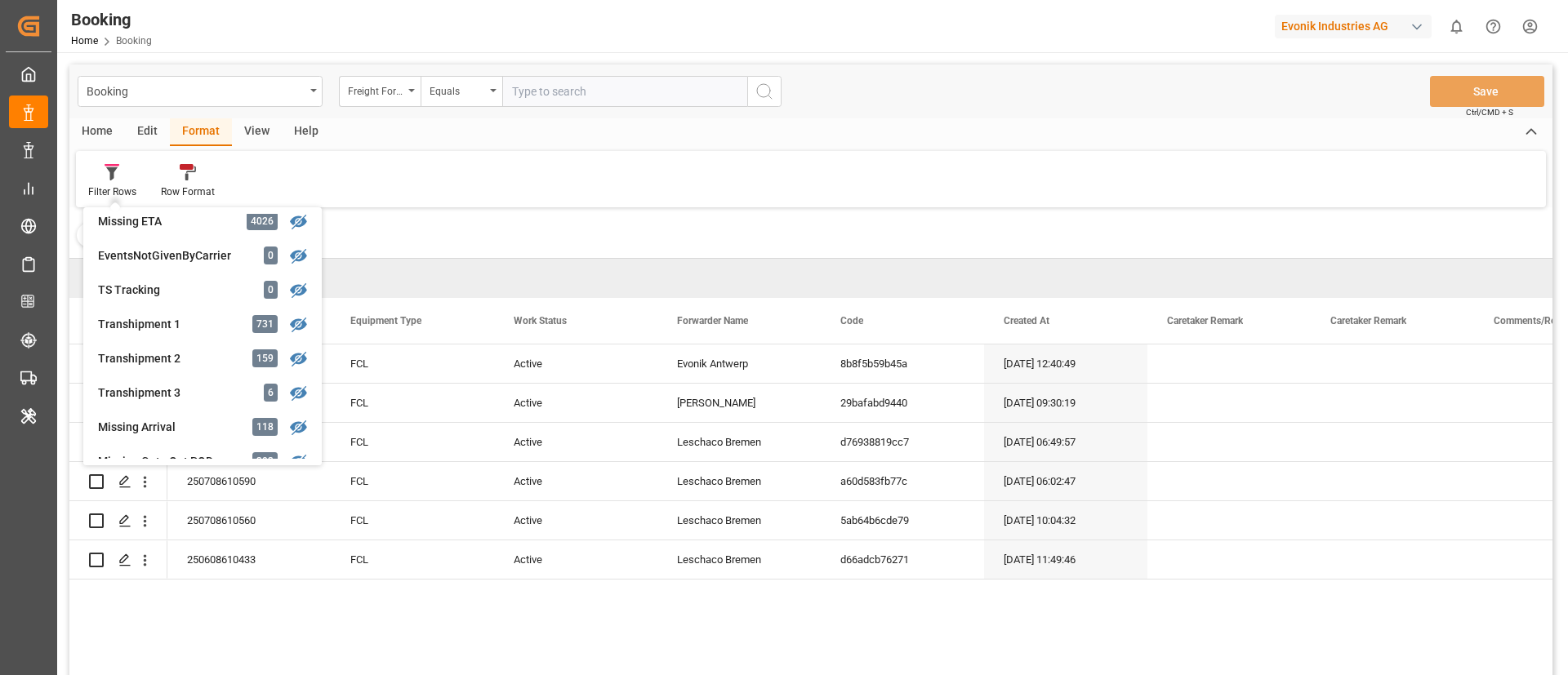
click at [738, 186] on div "Filter Rows GHM Tracking 2414 Karl gross 0 Evonik3rdParty 0 Business Line to be…" at bounding box center [811, 179] width 1470 height 57
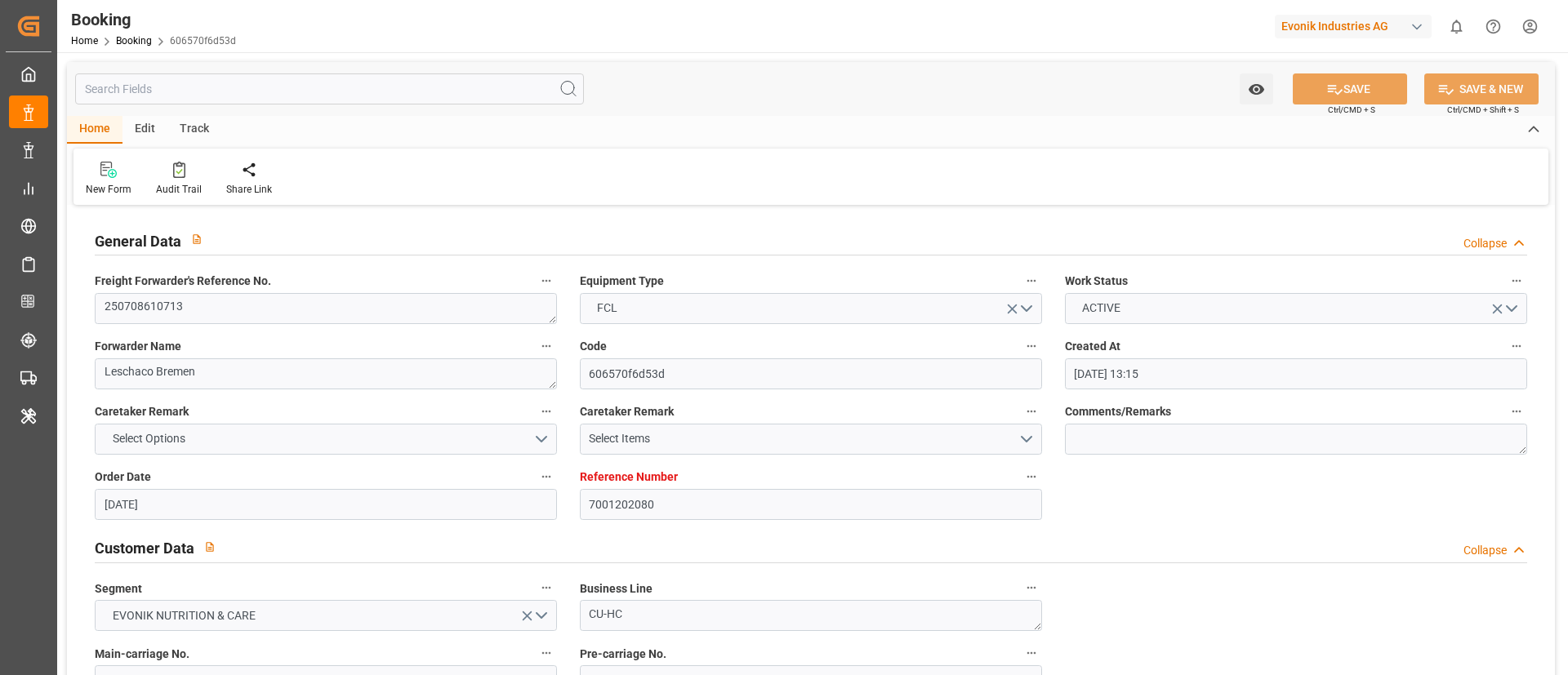
click at [185, 182] on div "Audit Trail" at bounding box center [179, 189] width 46 height 14
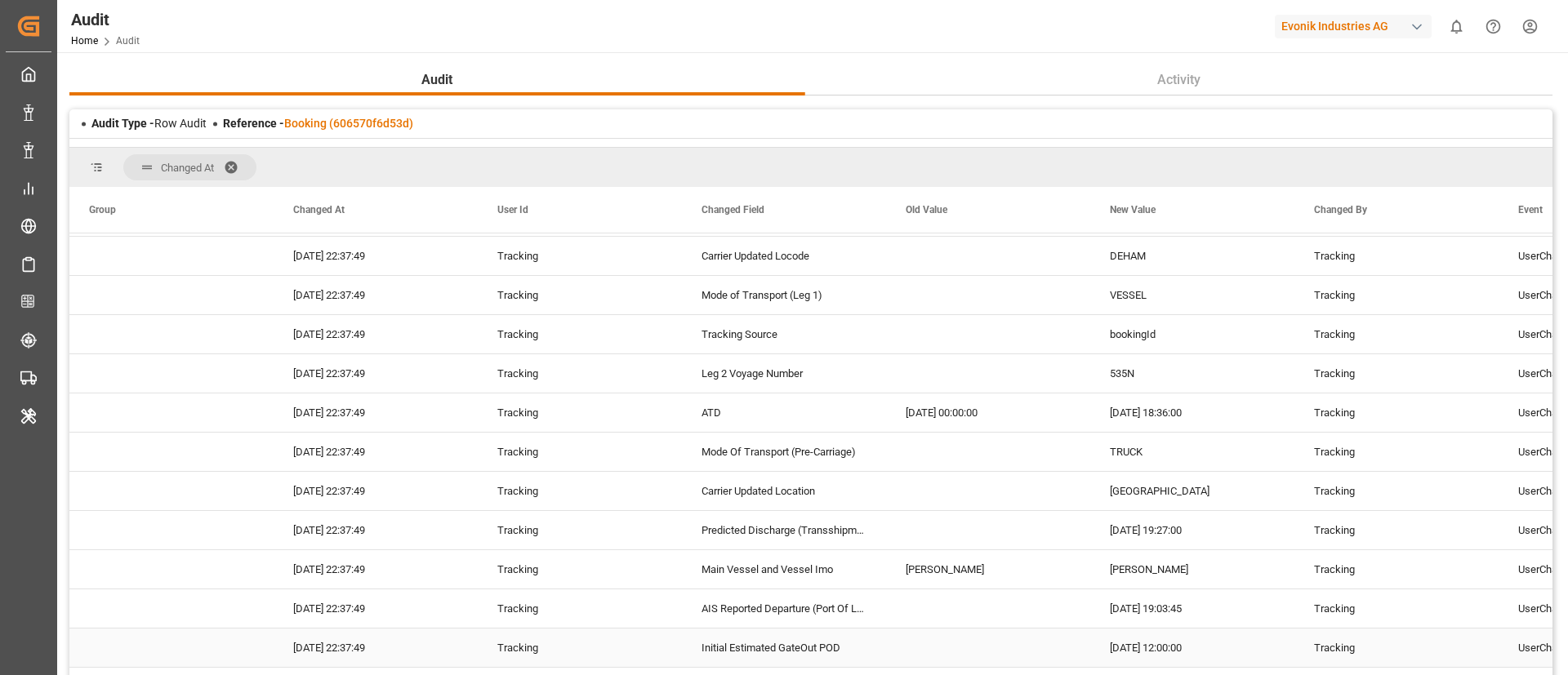
scroll to position [857, 0]
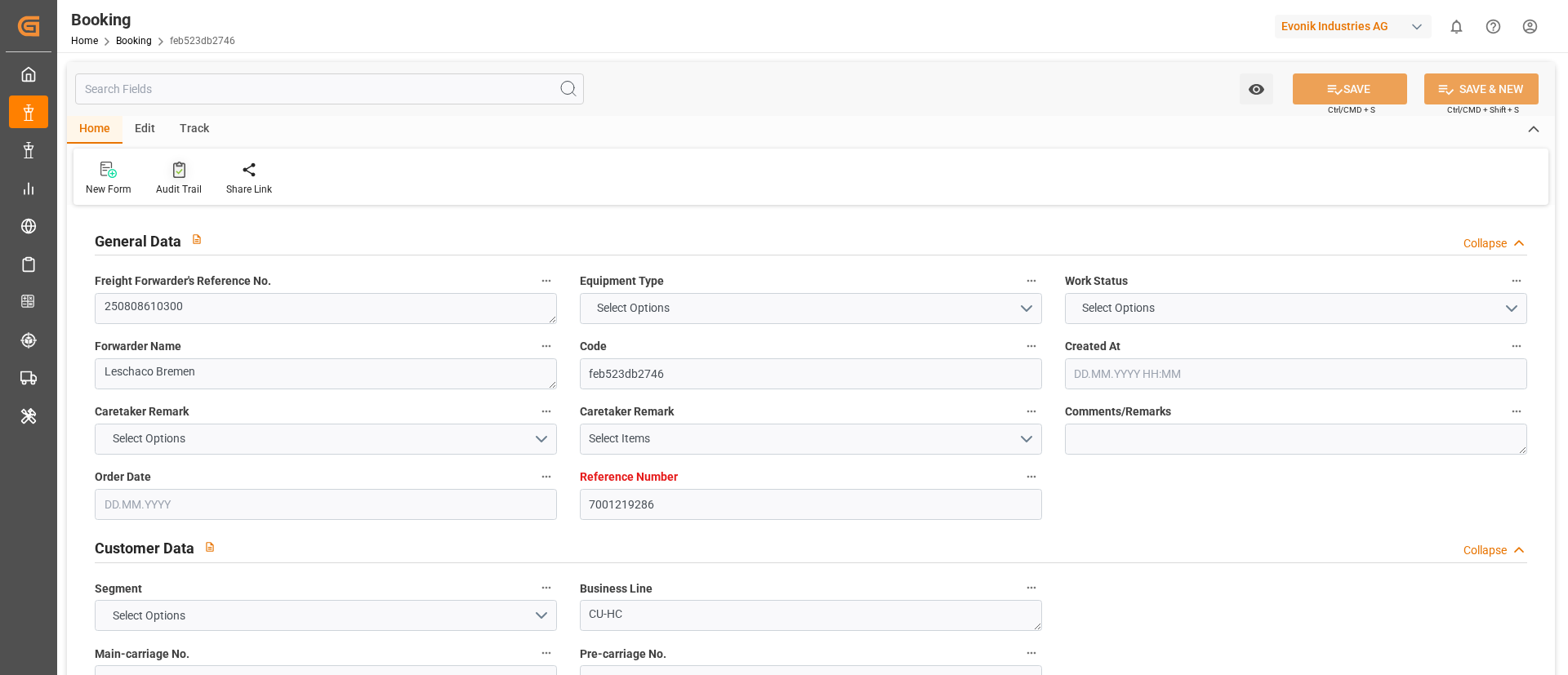
click at [174, 182] on div "Audit Trail" at bounding box center [179, 189] width 46 height 14
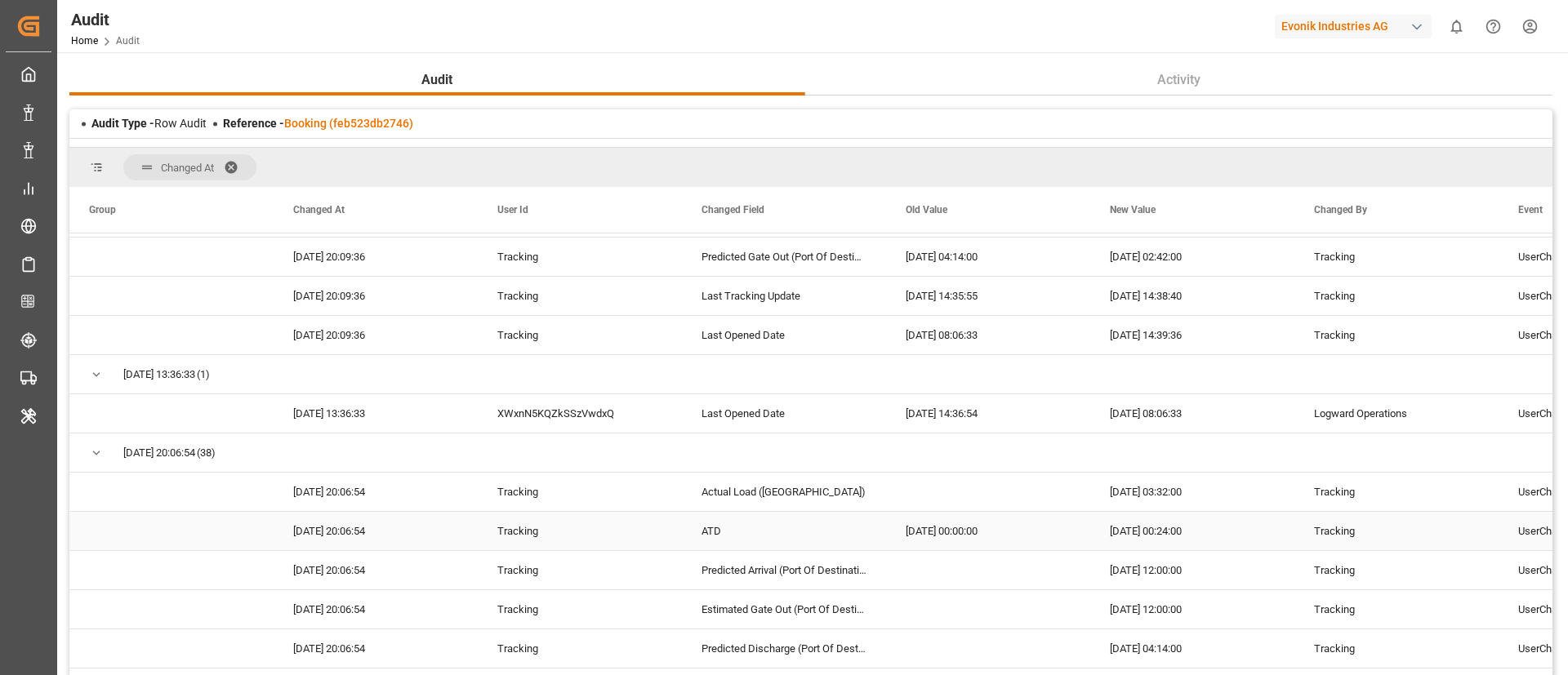
scroll to position [612, 0]
